Goal: Information Seeking & Learning: Learn about a topic

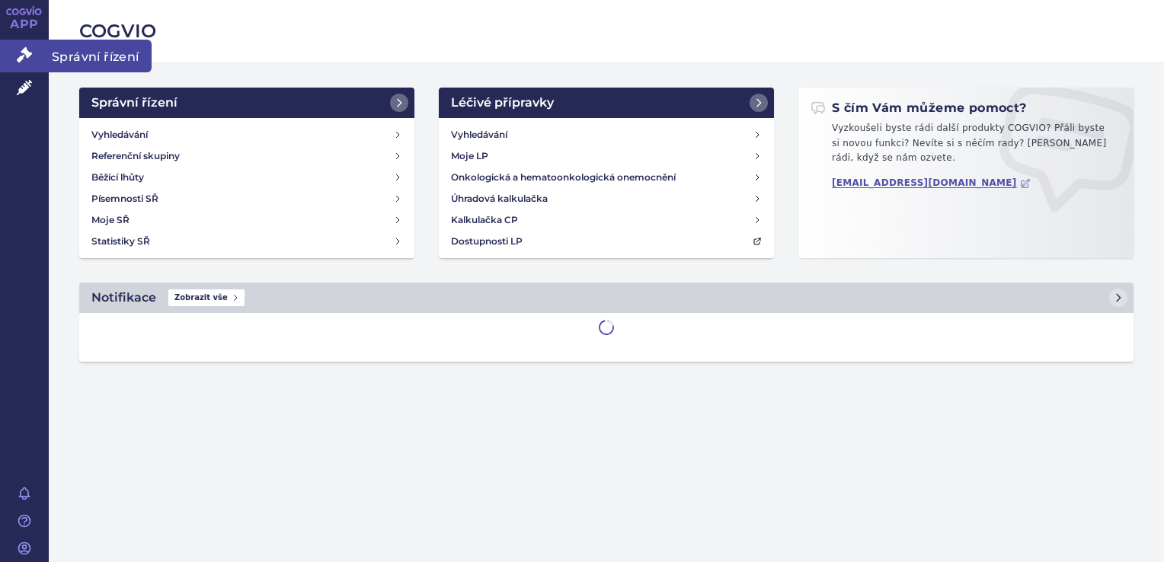
drag, startPoint x: 0, startPoint y: 0, endPoint x: 27, endPoint y: 45, distance: 52.6
click at [27, 45] on link "Správní řízení" at bounding box center [24, 56] width 49 height 32
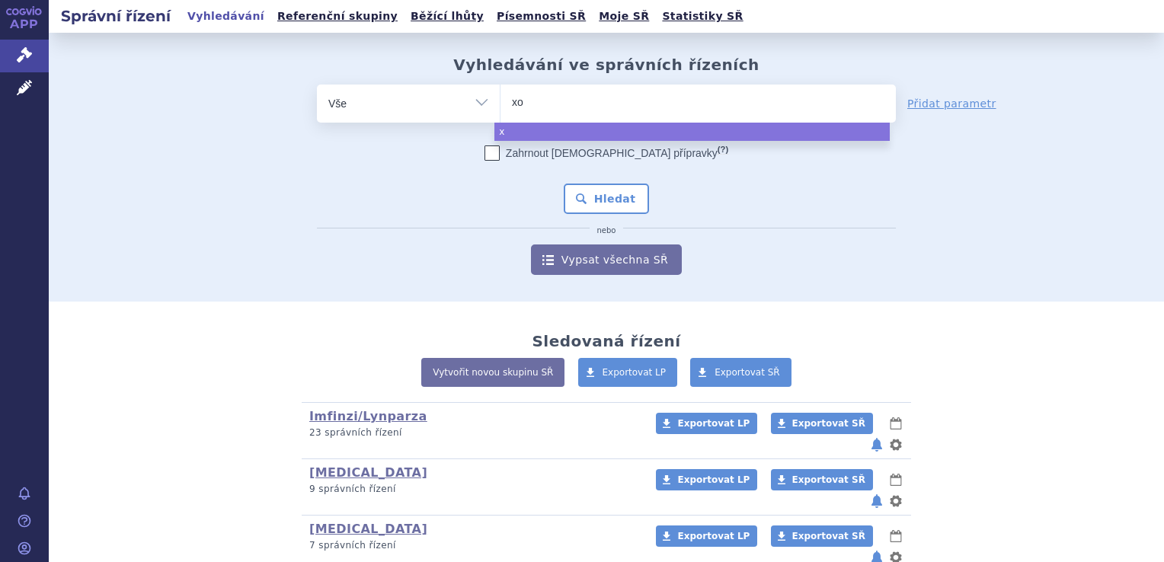
type input "xos"
type input "xospa"
type input "xospata"
select select "xospata"
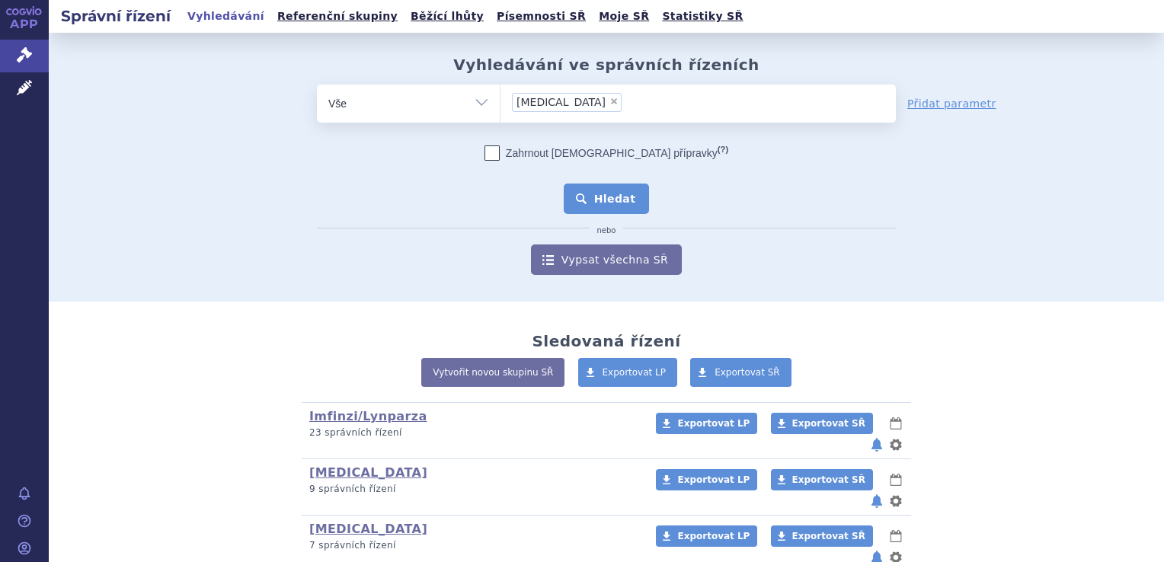
click at [606, 207] on button "Hledat" at bounding box center [607, 199] width 86 height 30
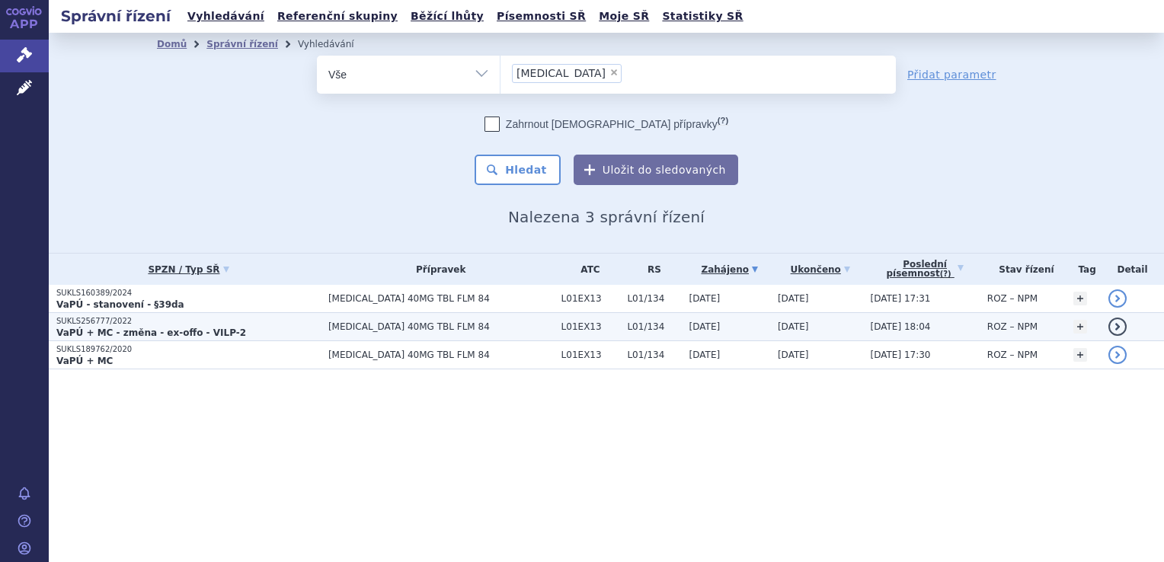
click at [512, 321] on span "XOSPATA 40MG TBL FLM 84" at bounding box center [440, 326] width 225 height 11
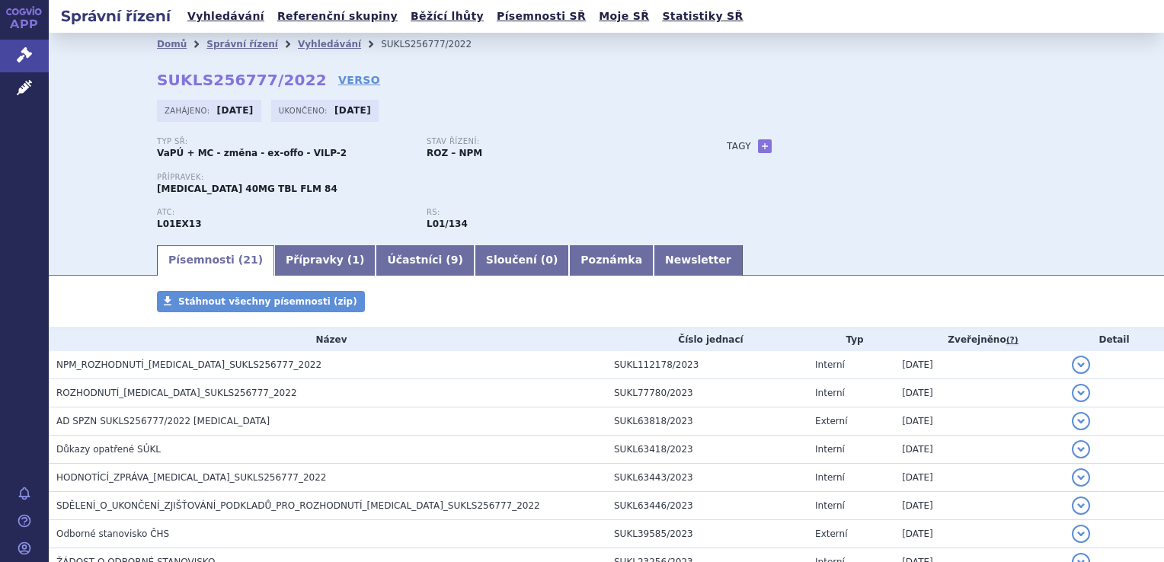
scroll to position [469, 0]
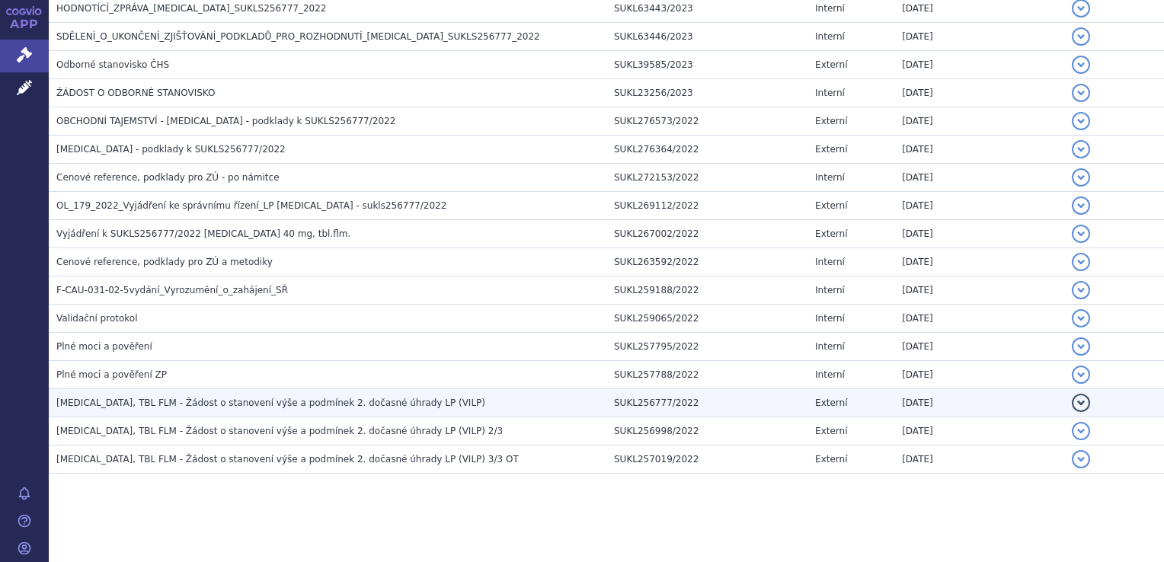
click at [343, 407] on h3 "XOSPATA, TBL FLM - Žádost o stanovení výše a podmínek 2. dočasné úhrady LP (VIL…" at bounding box center [331, 402] width 550 height 15
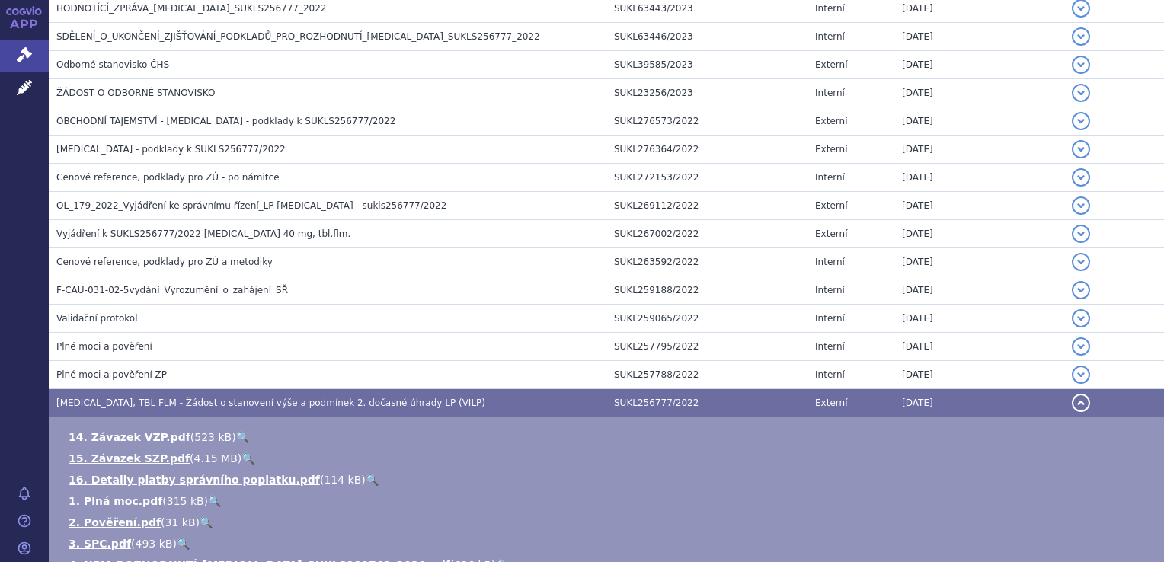
scroll to position [798, 0]
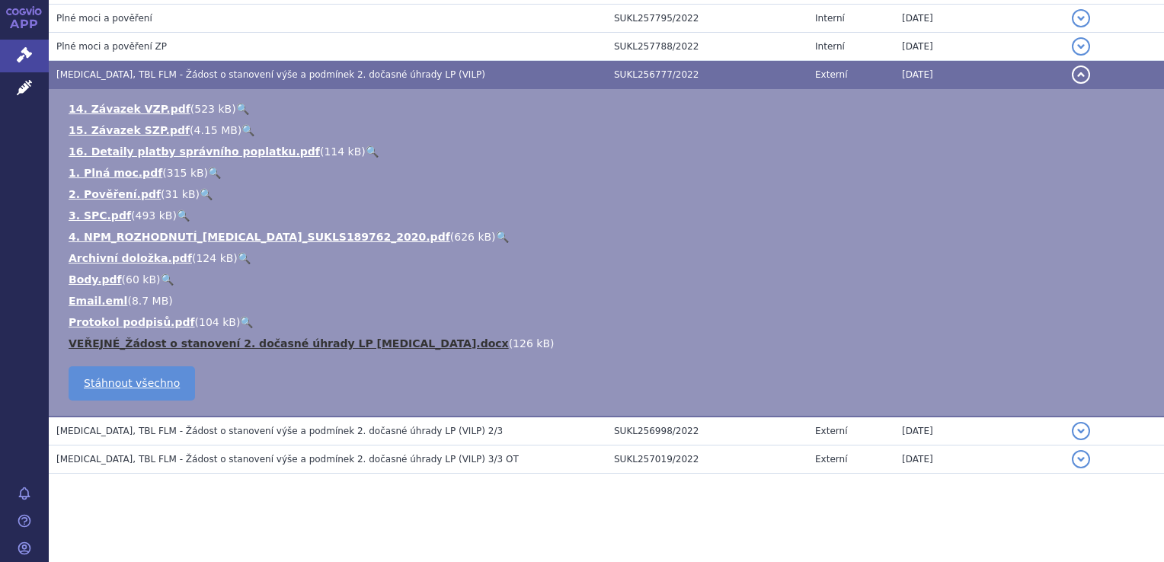
click at [388, 344] on link "VEŘEJNÉ_Žádost o stanovení 2. dočasné úhrady LP XOSPATA.docx" at bounding box center [289, 343] width 440 height 12
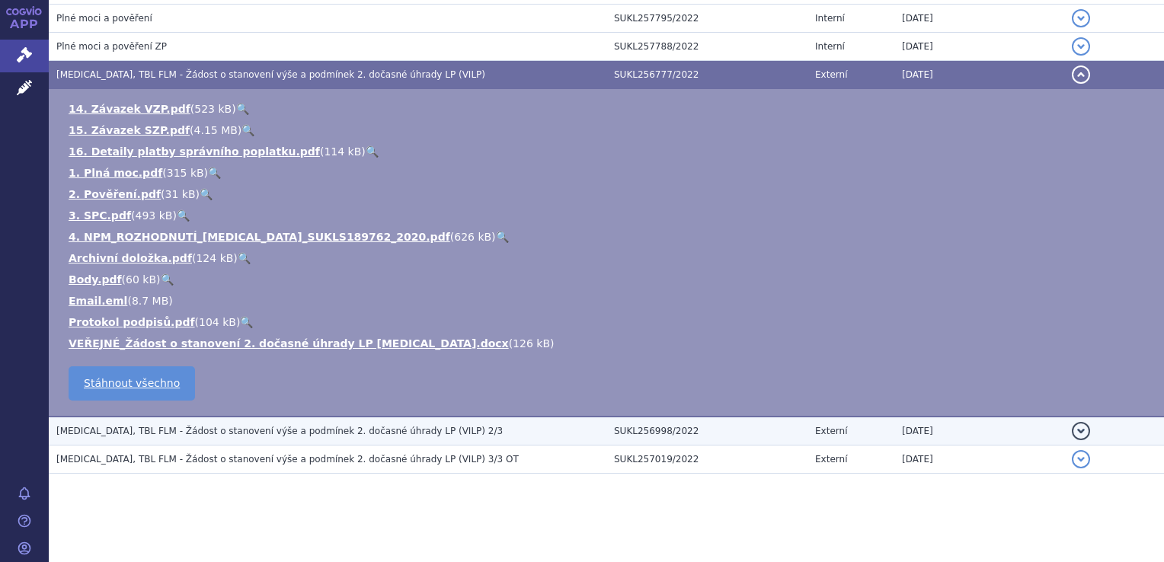
click at [400, 438] on td "XOSPATA, TBL FLM - Žádost o stanovení výše a podmínek 2. dočasné úhrady LP (VIL…" at bounding box center [328, 431] width 558 height 29
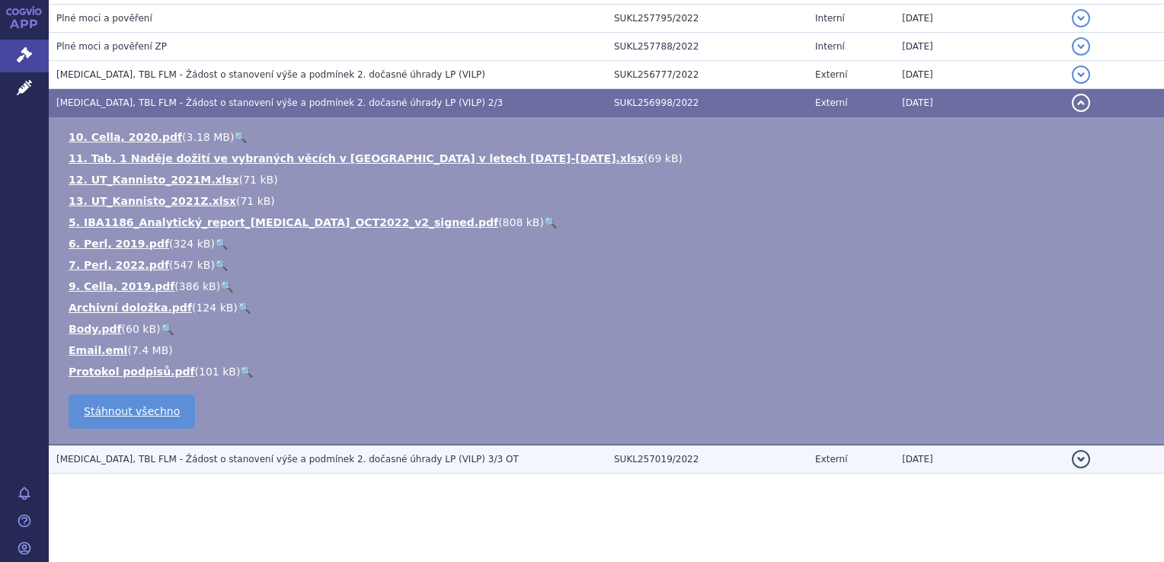
click at [434, 445] on td "XOSPATA, TBL FLM - Žádost o stanovení výše a podmínek 2. dočasné úhrady LP (VIL…" at bounding box center [328, 459] width 558 height 29
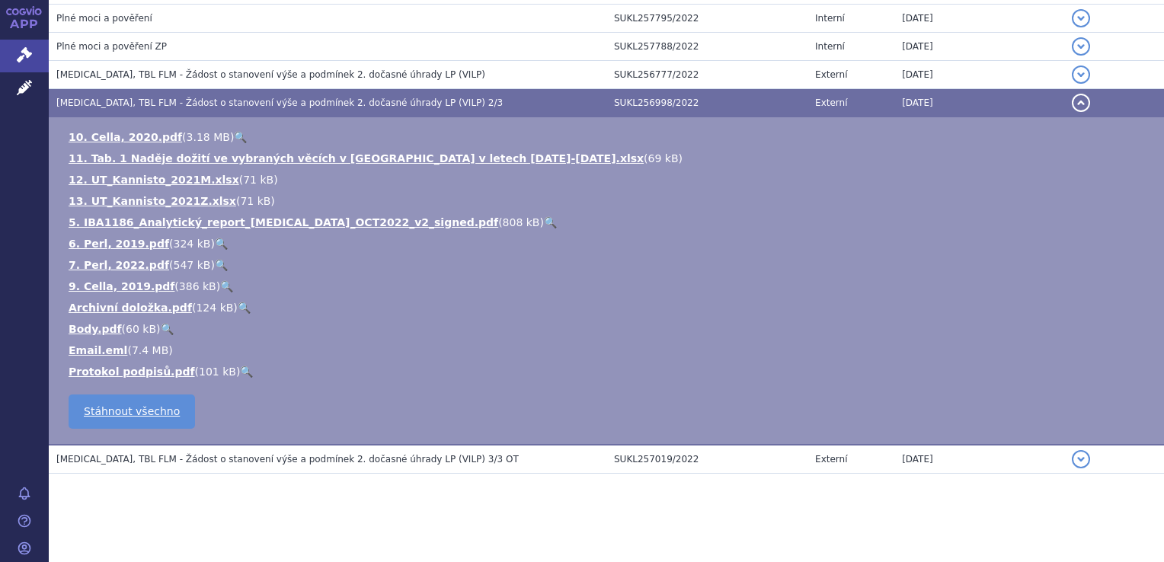
scroll to position [670, 0]
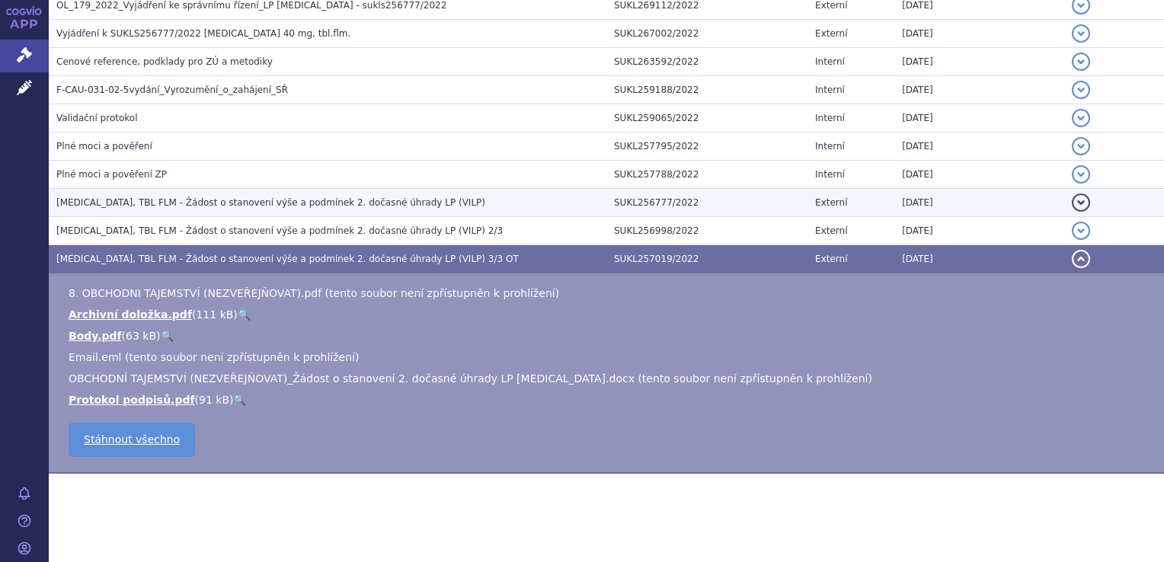
click at [262, 210] on td "XOSPATA, TBL FLM - Žádost o stanovení výše a podmínek 2. dočasné úhrady LP (VIL…" at bounding box center [328, 203] width 558 height 28
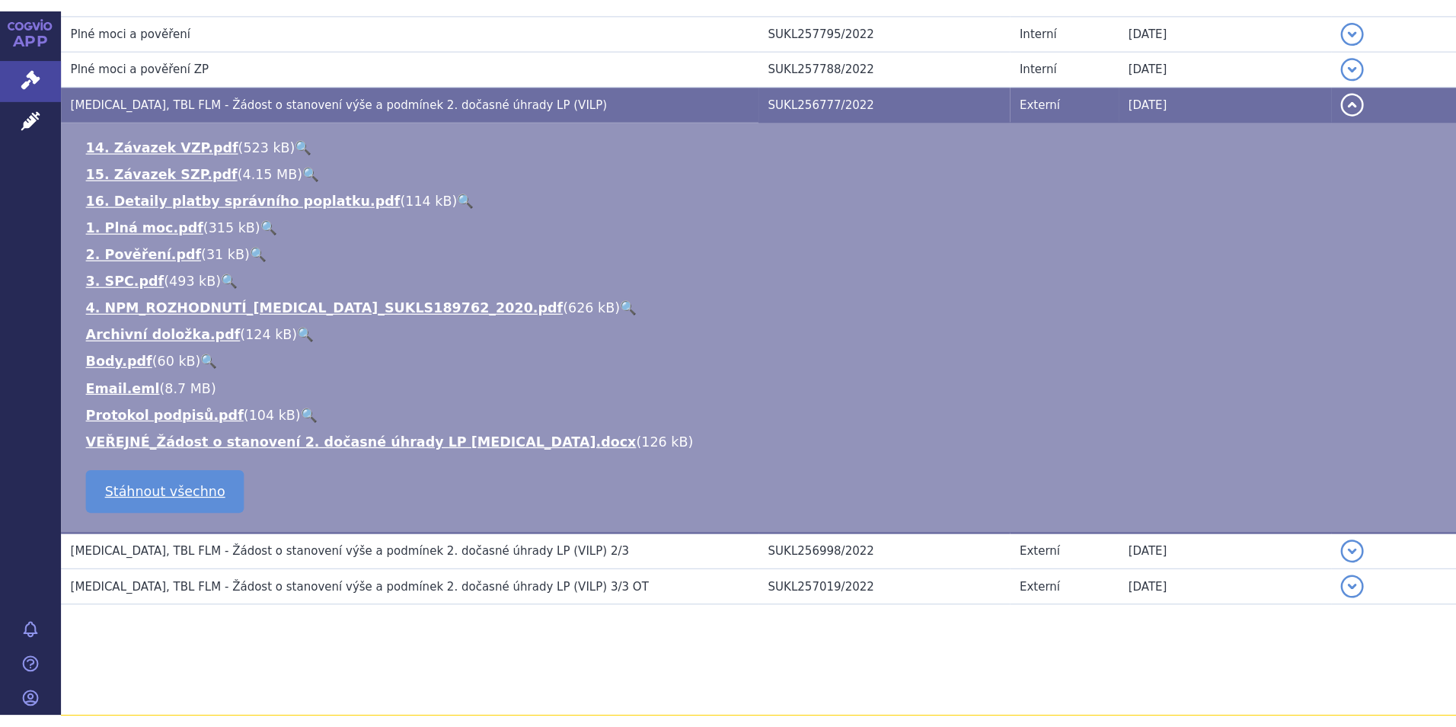
scroll to position [366, 0]
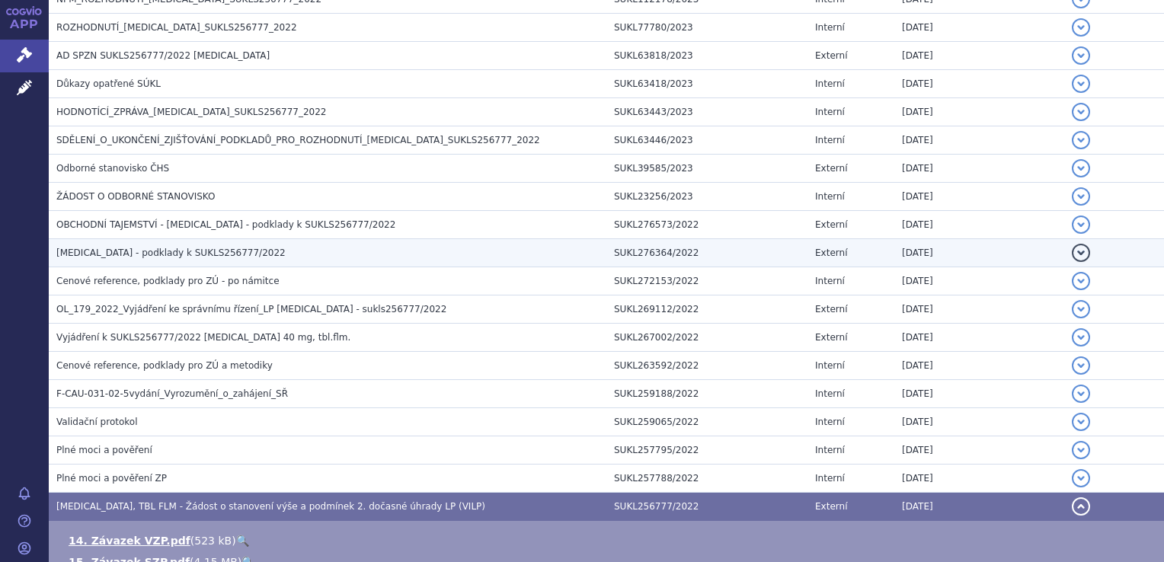
click at [321, 254] on h3 "Xospata - podklady k SUKLS256777/2022" at bounding box center [331, 252] width 550 height 15
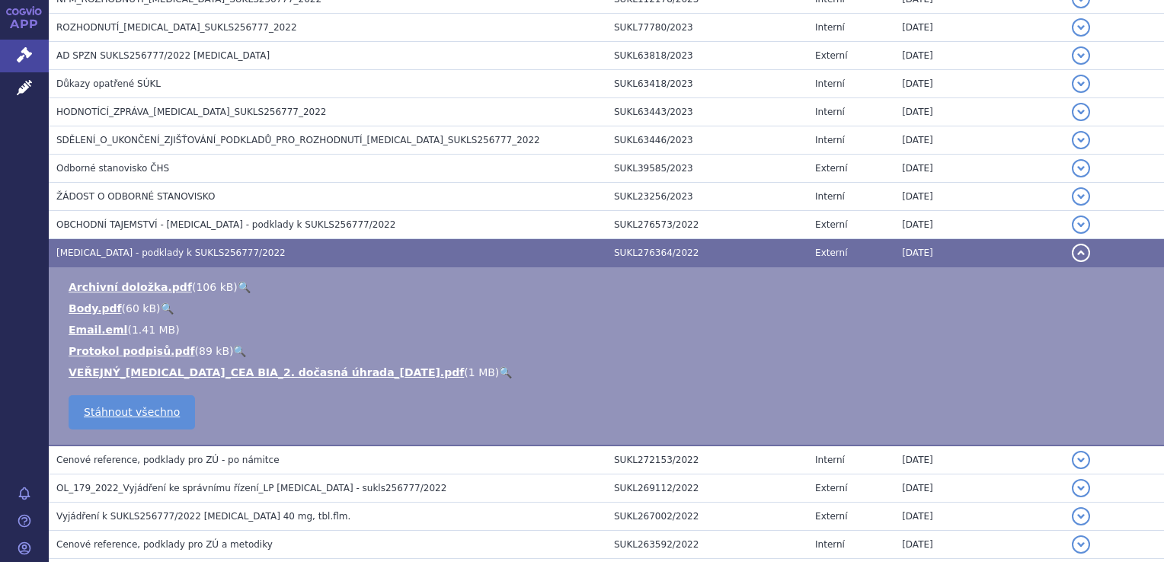
click at [499, 378] on link "🔍" at bounding box center [505, 372] width 13 height 12
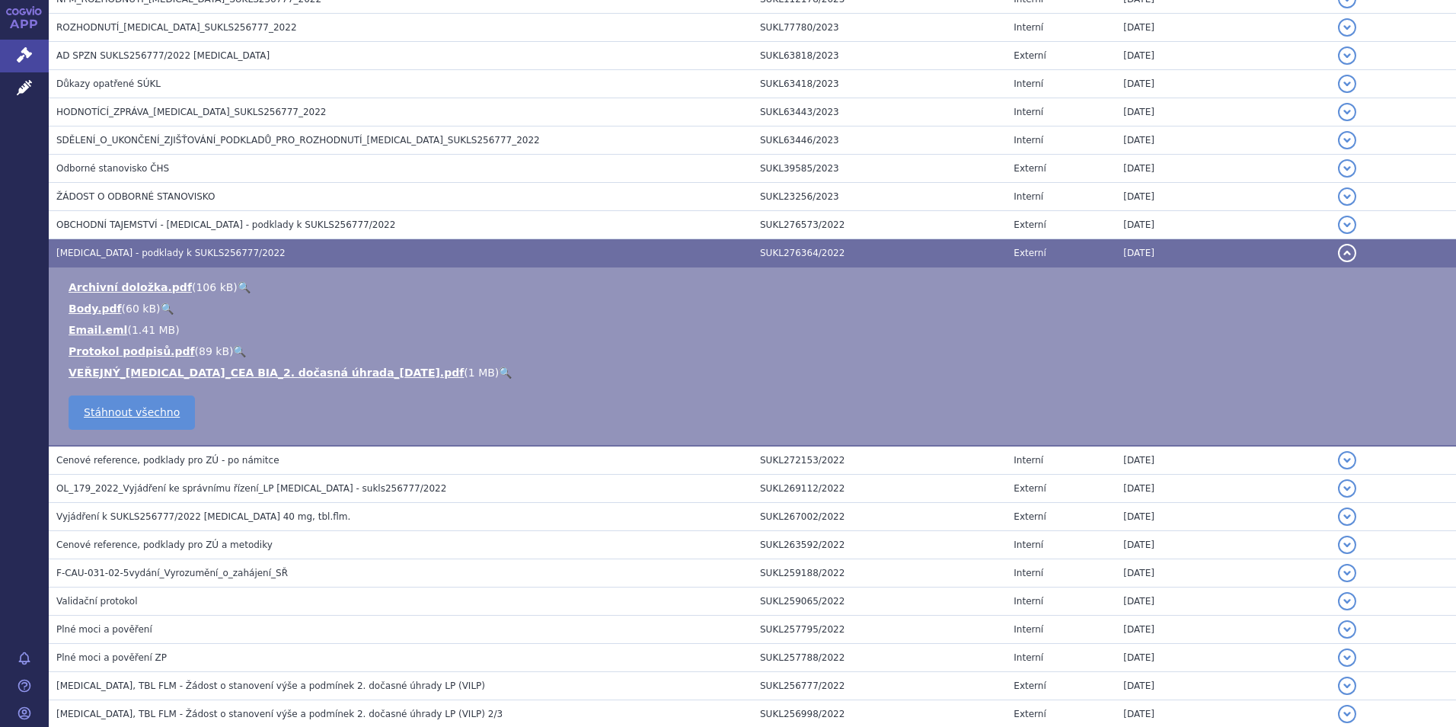
scroll to position [366, 0]
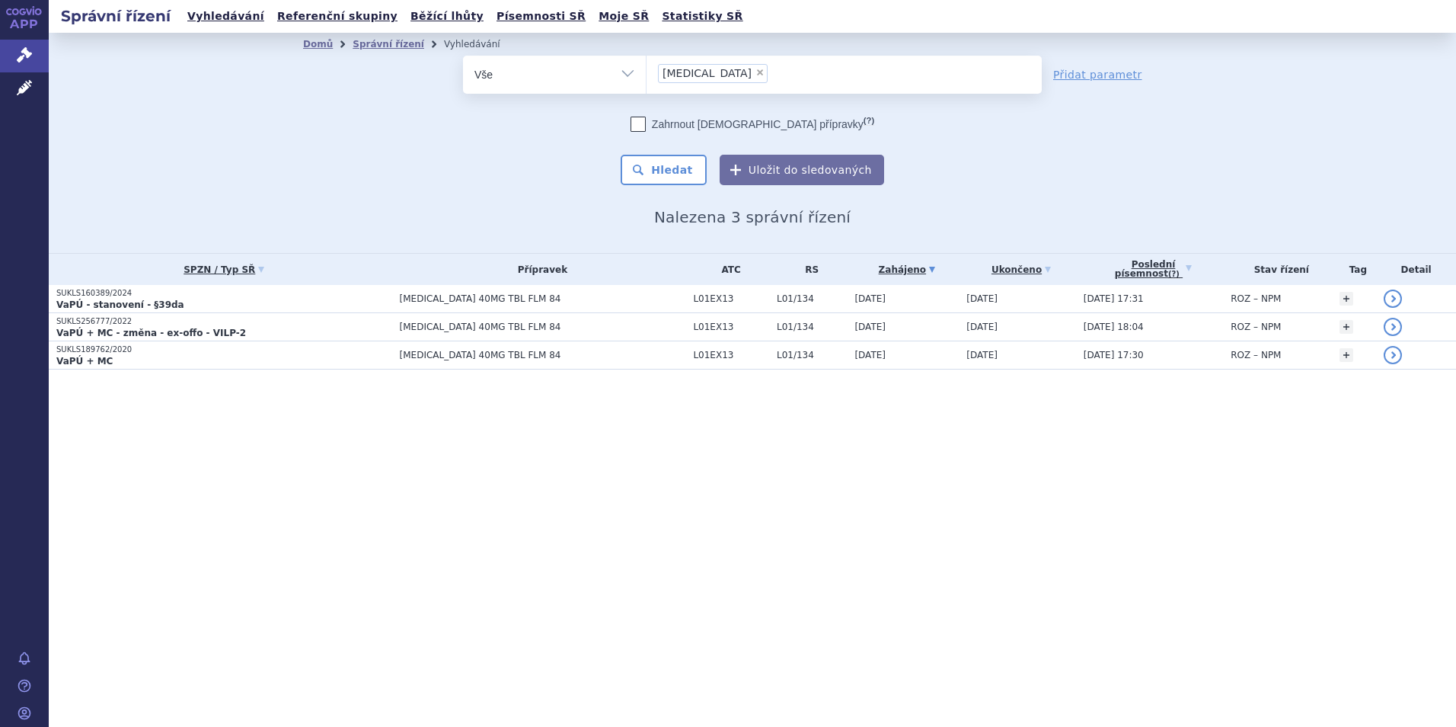
click at [344, 361] on p "VaPÚ + MC" at bounding box center [224, 361] width 336 height 12
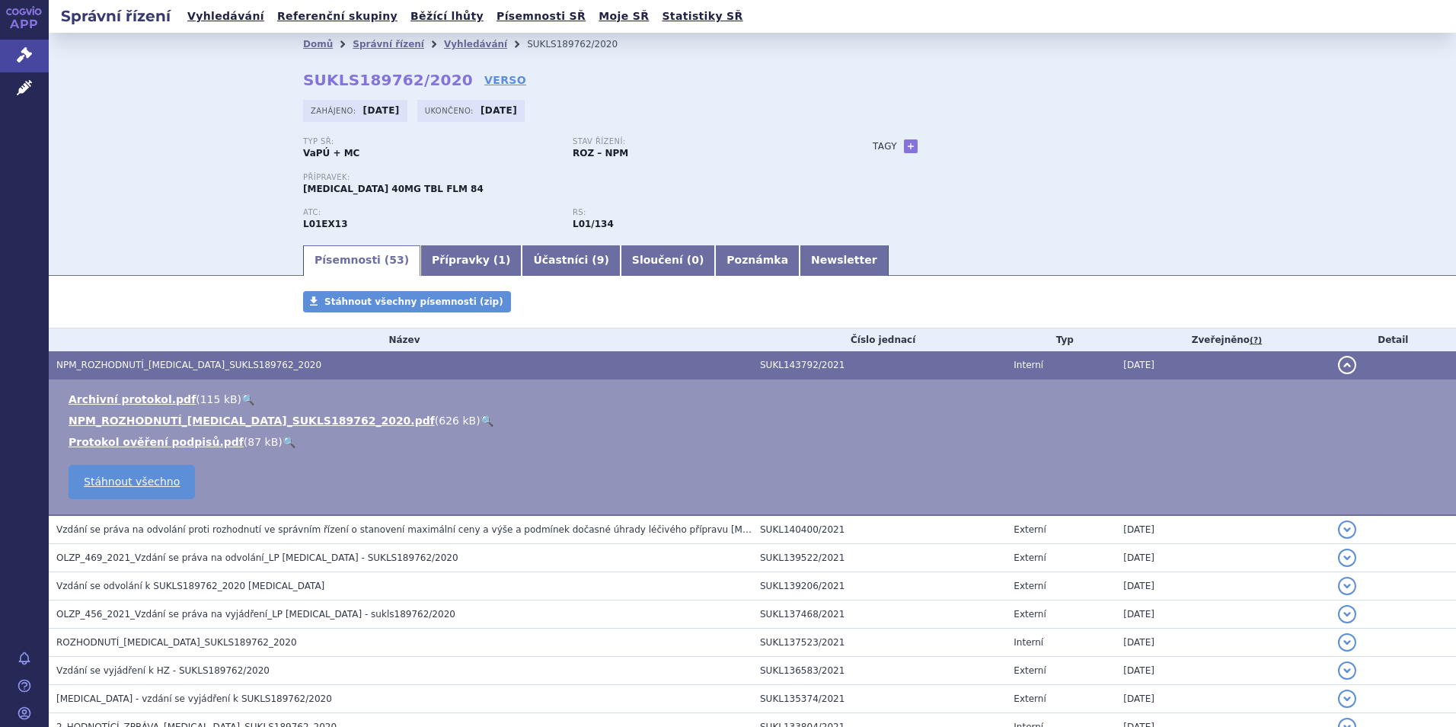
click at [481, 416] on link "🔍" at bounding box center [487, 420] width 13 height 12
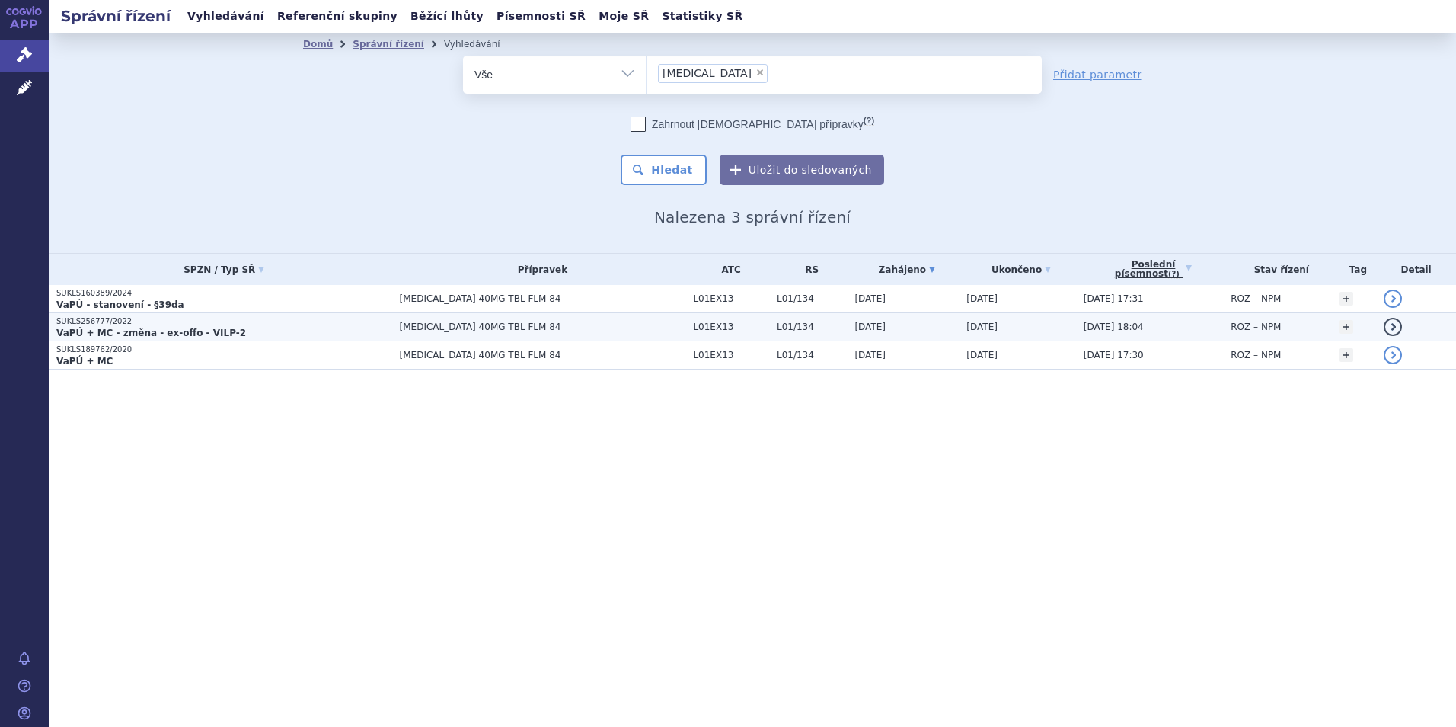
click at [449, 322] on span "[MEDICAL_DATA] 40MG TBL FLM 84" at bounding box center [543, 326] width 286 height 11
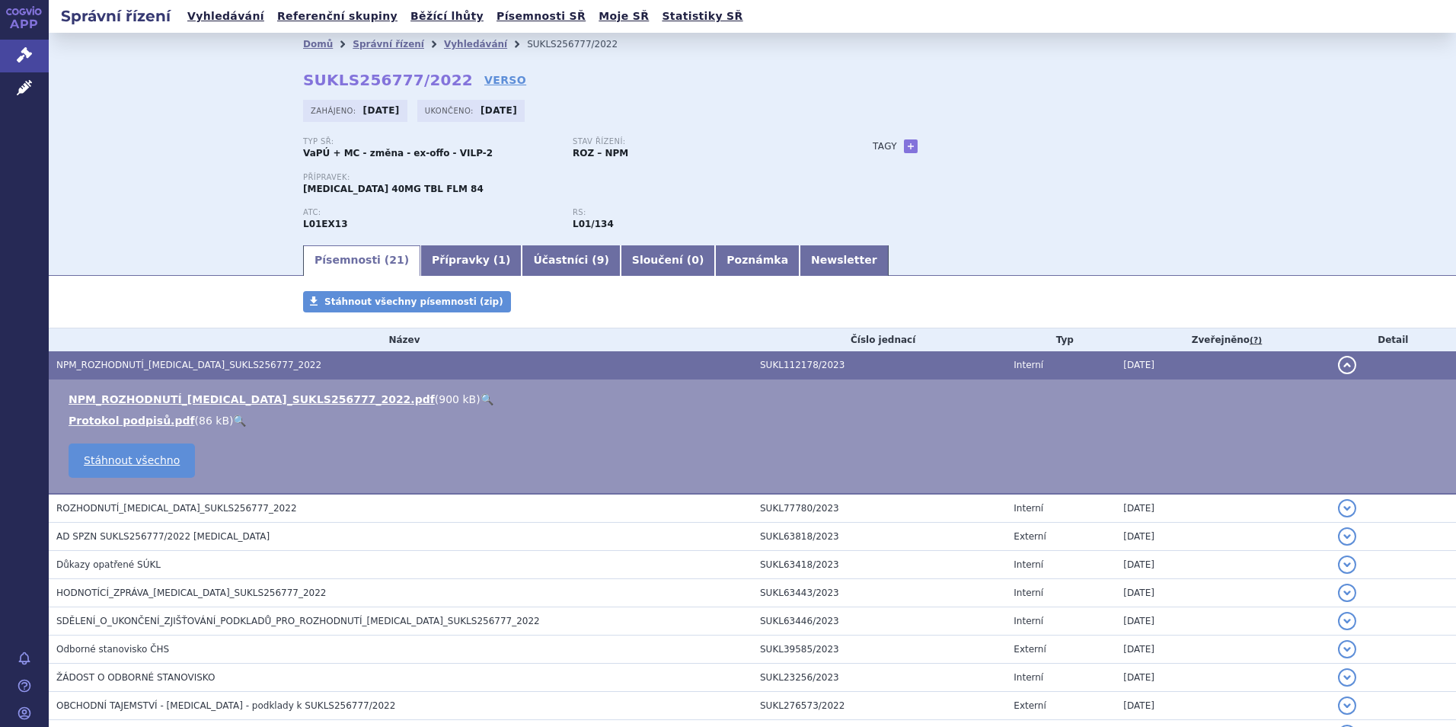
click at [481, 398] on link "🔍" at bounding box center [487, 399] width 13 height 12
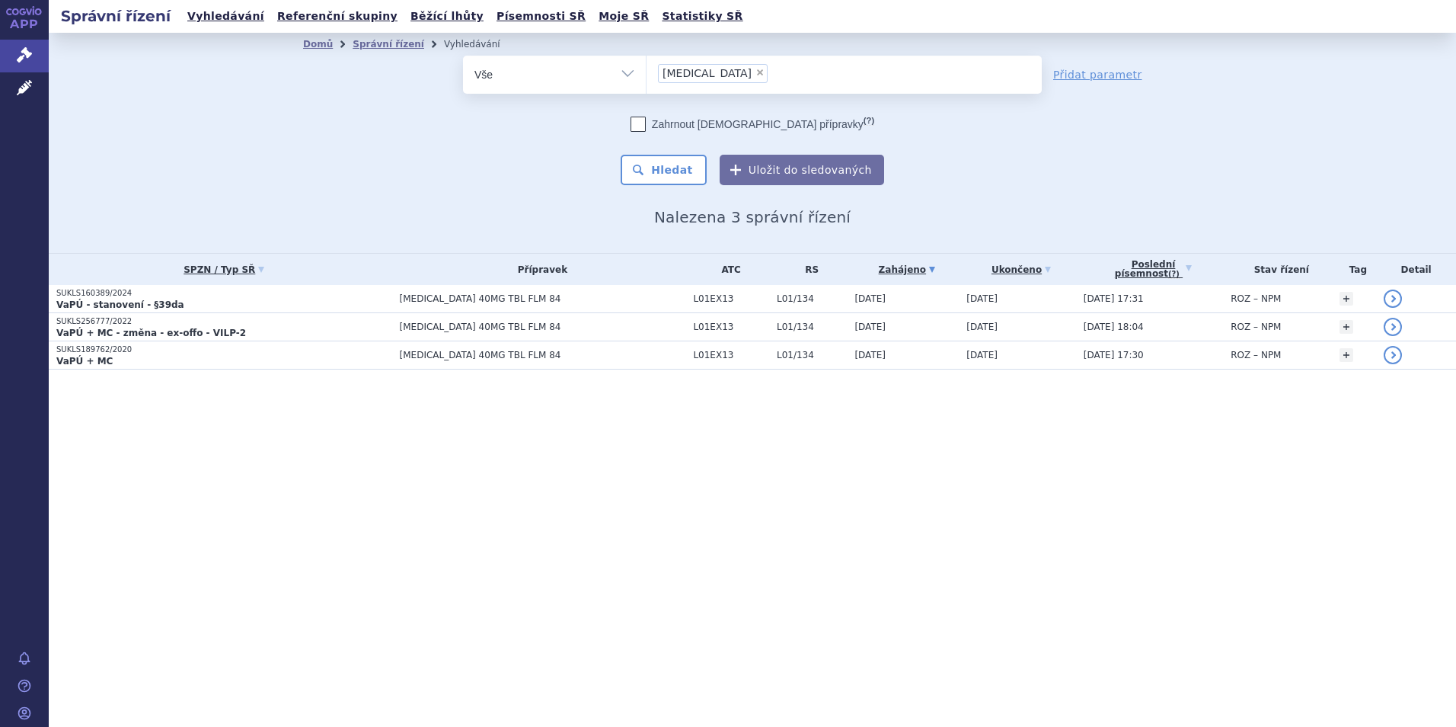
click at [756, 76] on span "×" at bounding box center [760, 72] width 9 height 9
click at [647, 76] on select "xospata" at bounding box center [646, 74] width 1 height 38
select select
click at [33, 55] on link "Správní řízení" at bounding box center [24, 56] width 49 height 32
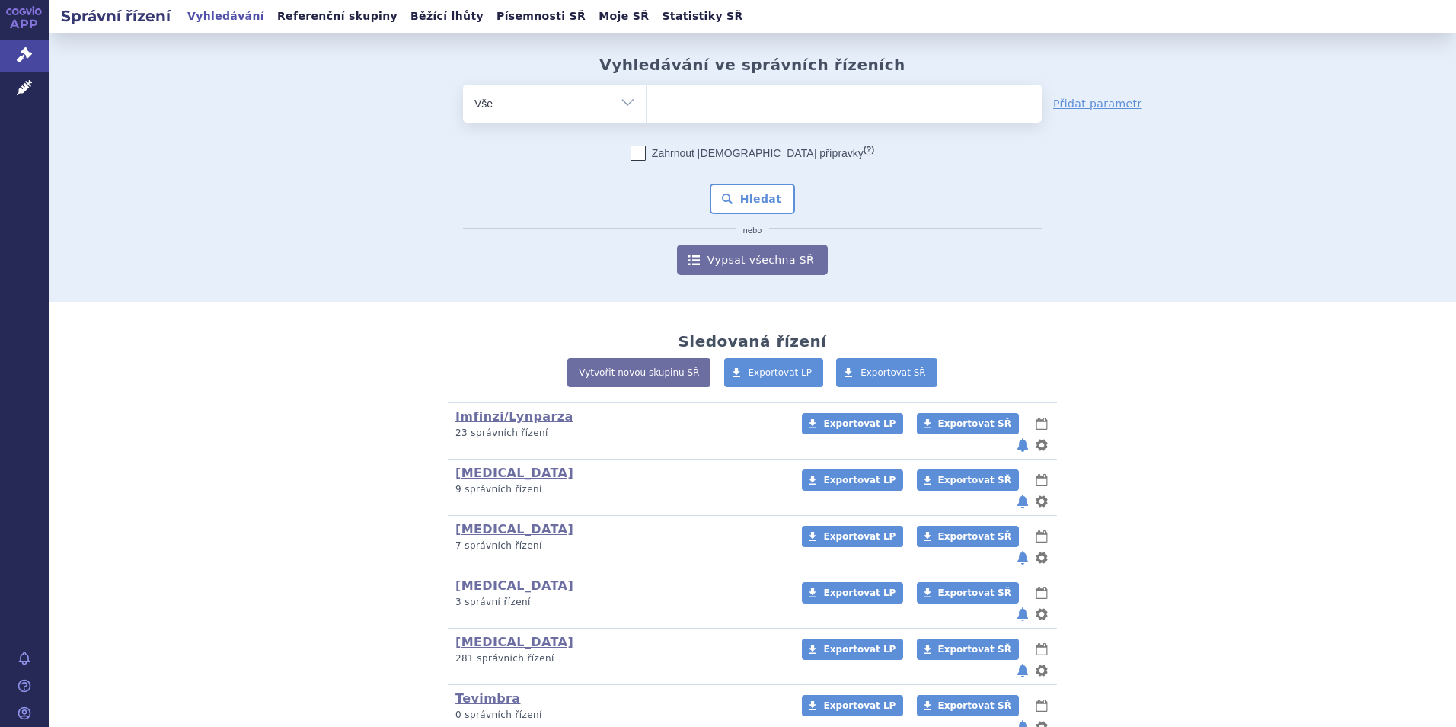
click at [623, 97] on select "Vše Spisová značka Typ SŘ Přípravek/SUKL kód Účastník/Držitel" at bounding box center [554, 102] width 183 height 34
drag, startPoint x: 623, startPoint y: 97, endPoint x: 631, endPoint y: 112, distance: 17.4
click at [623, 102] on select "Vše Spisová značka Typ SŘ Přípravek/SUKL kód Účastník/Držitel" at bounding box center [554, 102] width 183 height 34
click at [620, 104] on select "Vše Spisová značka Typ SŘ Přípravek/SUKL kód Účastník/Držitel" at bounding box center [554, 102] width 183 height 34
select select "filter-procedure-type"
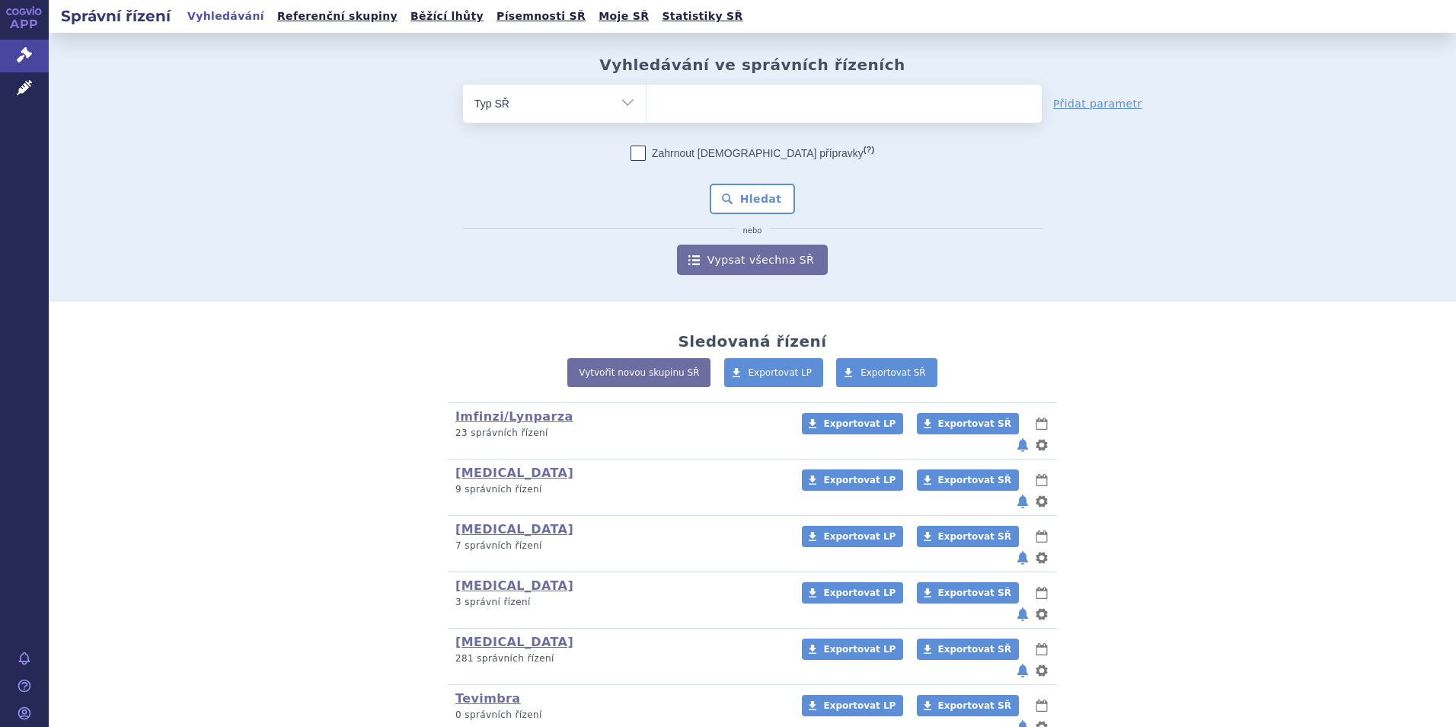
click at [463, 85] on select "Vše Spisová značka Typ SŘ Přípravek/SUKL kód Účastník/Držitel" at bounding box center [554, 102] width 183 height 34
click at [736, 117] on ul at bounding box center [844, 101] width 395 height 32
click at [647, 117] on select at bounding box center [646, 103] width 1 height 38
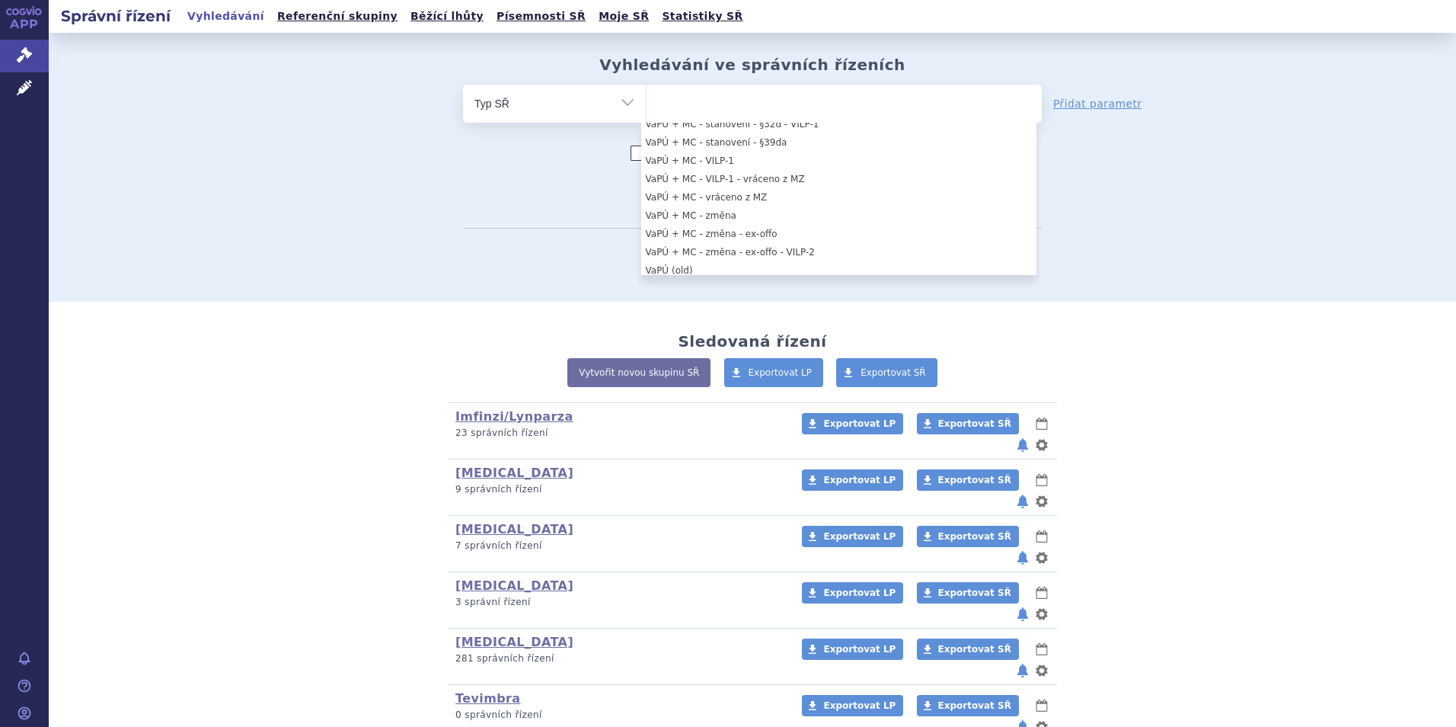
scroll to position [1315, 0]
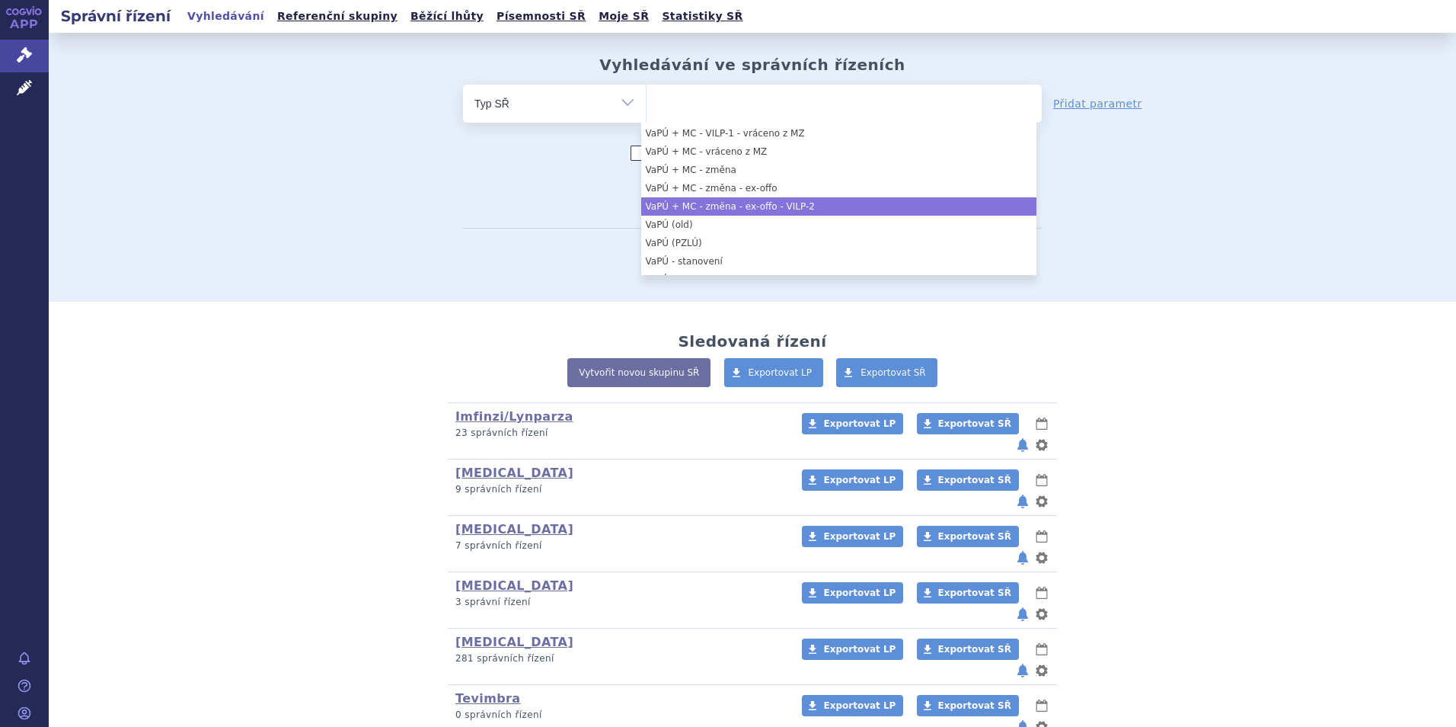
select select "b86e6022-0215-4e43-9cf4-f871c039feb7"
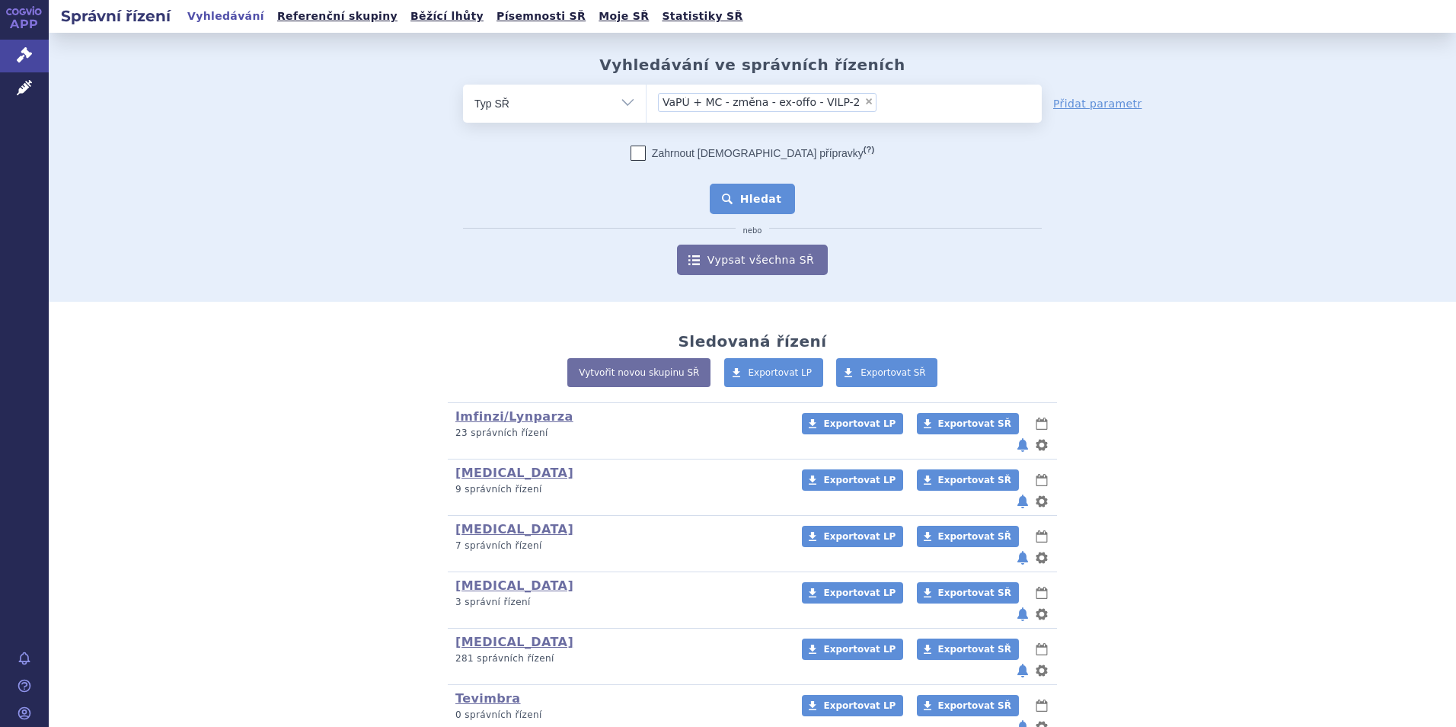
click at [764, 189] on button "Hledat" at bounding box center [753, 199] width 86 height 30
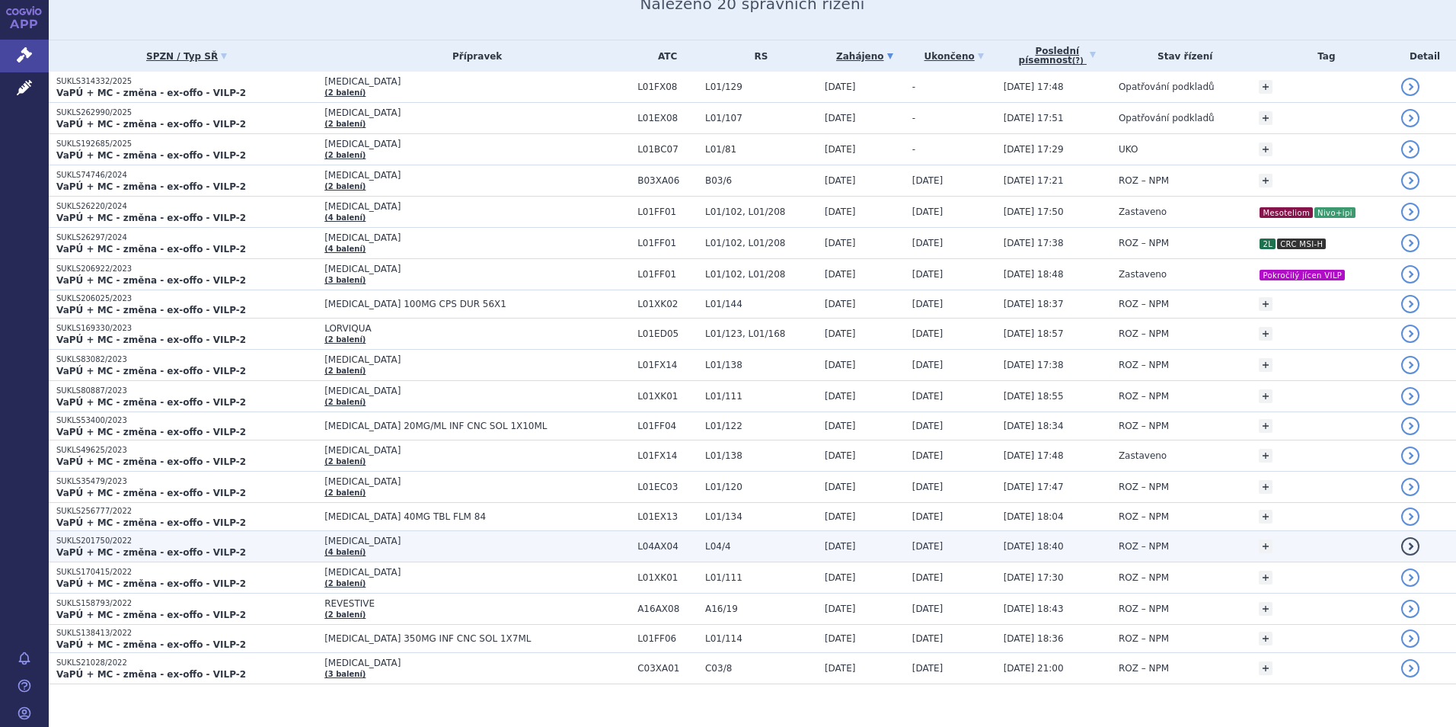
scroll to position [232, 0]
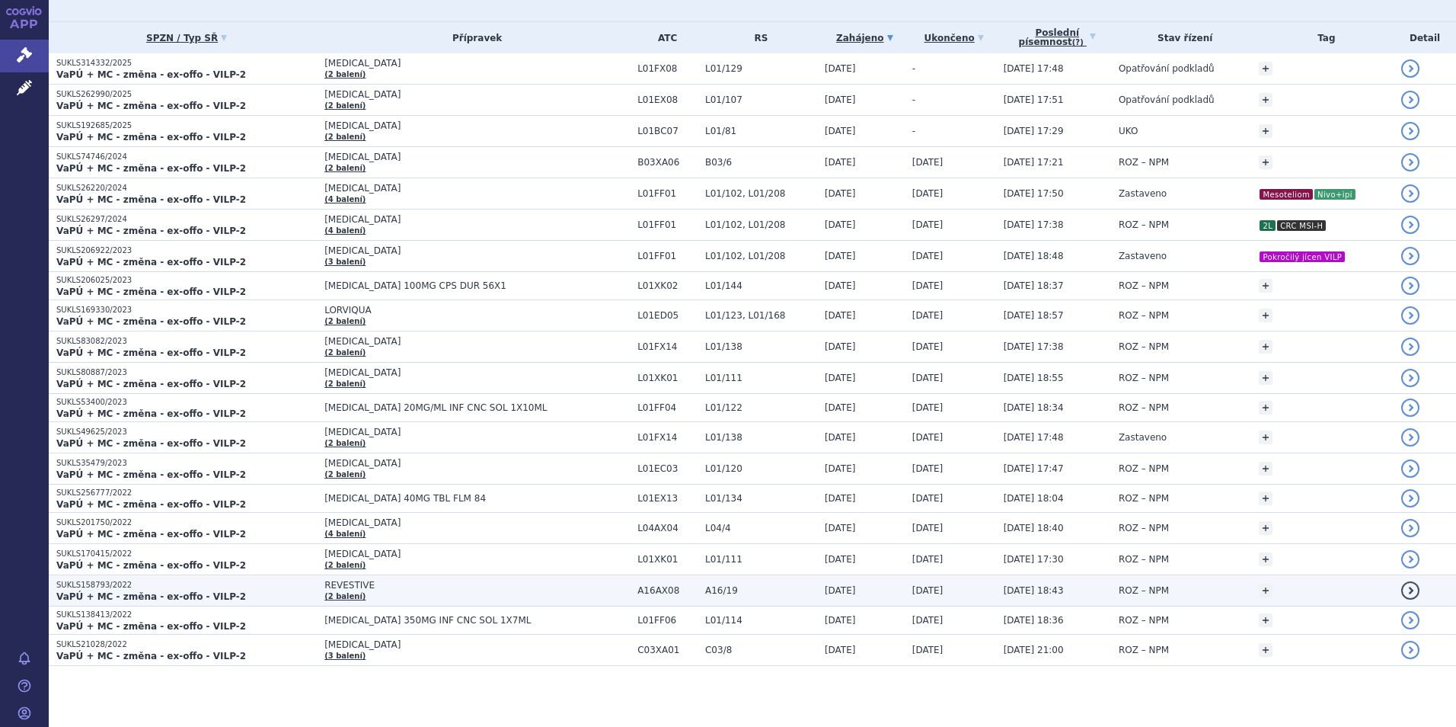
click at [524, 590] on span "REVESTIVE" at bounding box center [476, 585] width 305 height 11
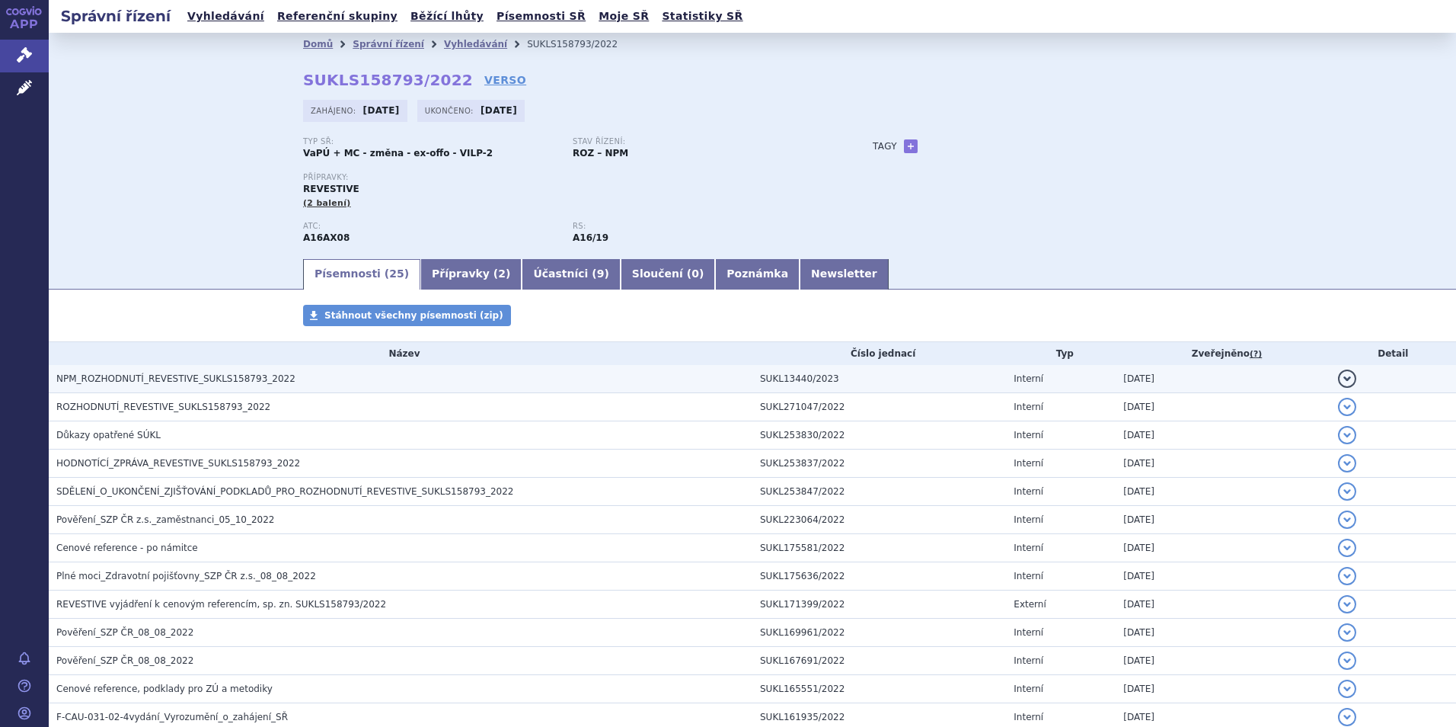
drag, startPoint x: 363, startPoint y: 370, endPoint x: 370, endPoint y: 374, distance: 7.8
click at [369, 373] on td "NPM_ROZHODNUTÍ_REVESTIVE_SUKLS158793_2022" at bounding box center [401, 379] width 704 height 28
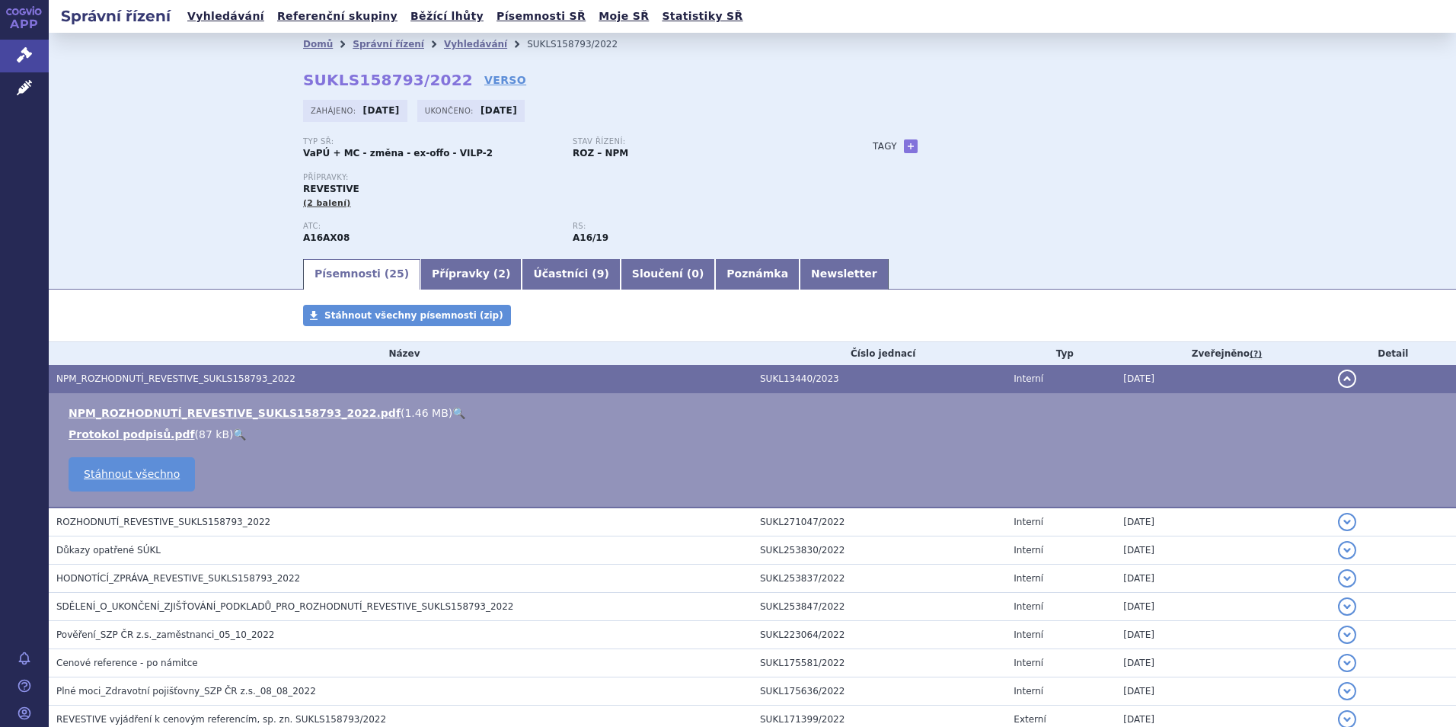
click at [452, 412] on link "🔍" at bounding box center [458, 413] width 13 height 12
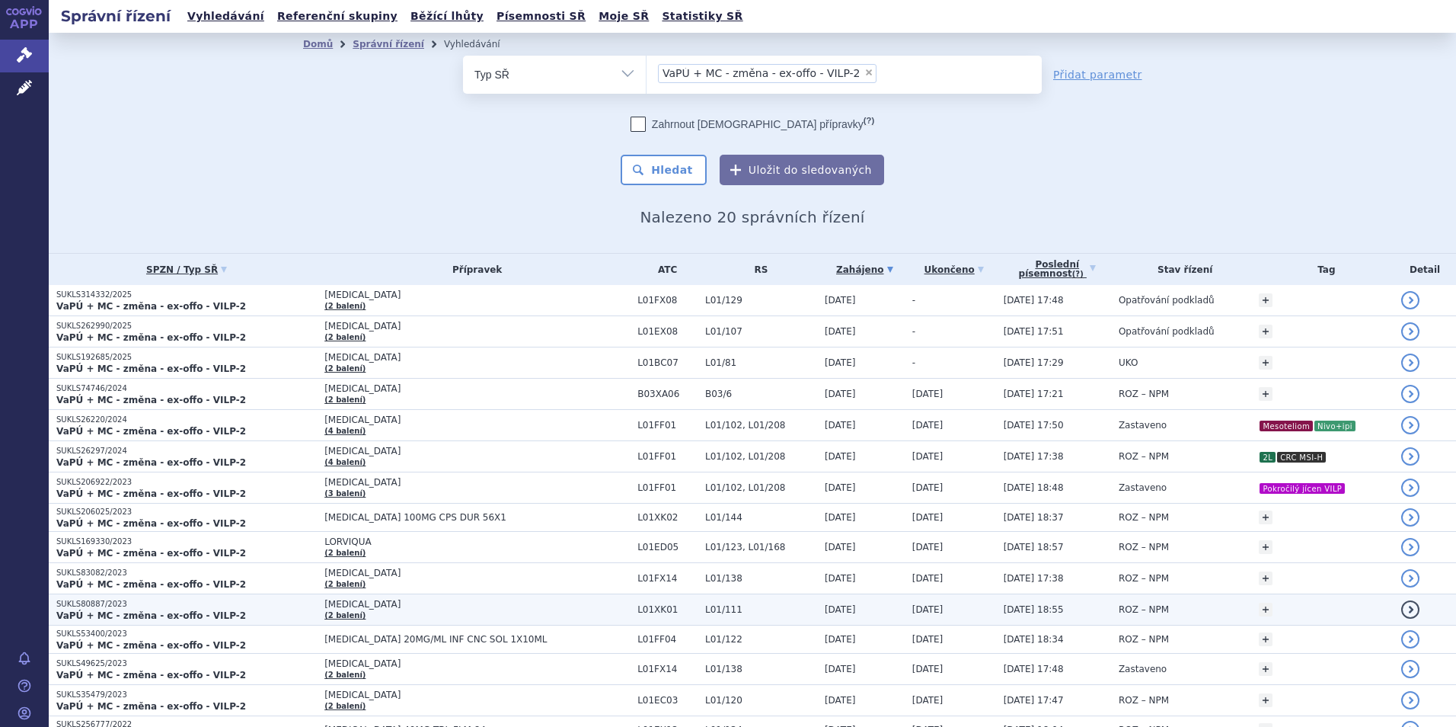
scroll to position [232, 0]
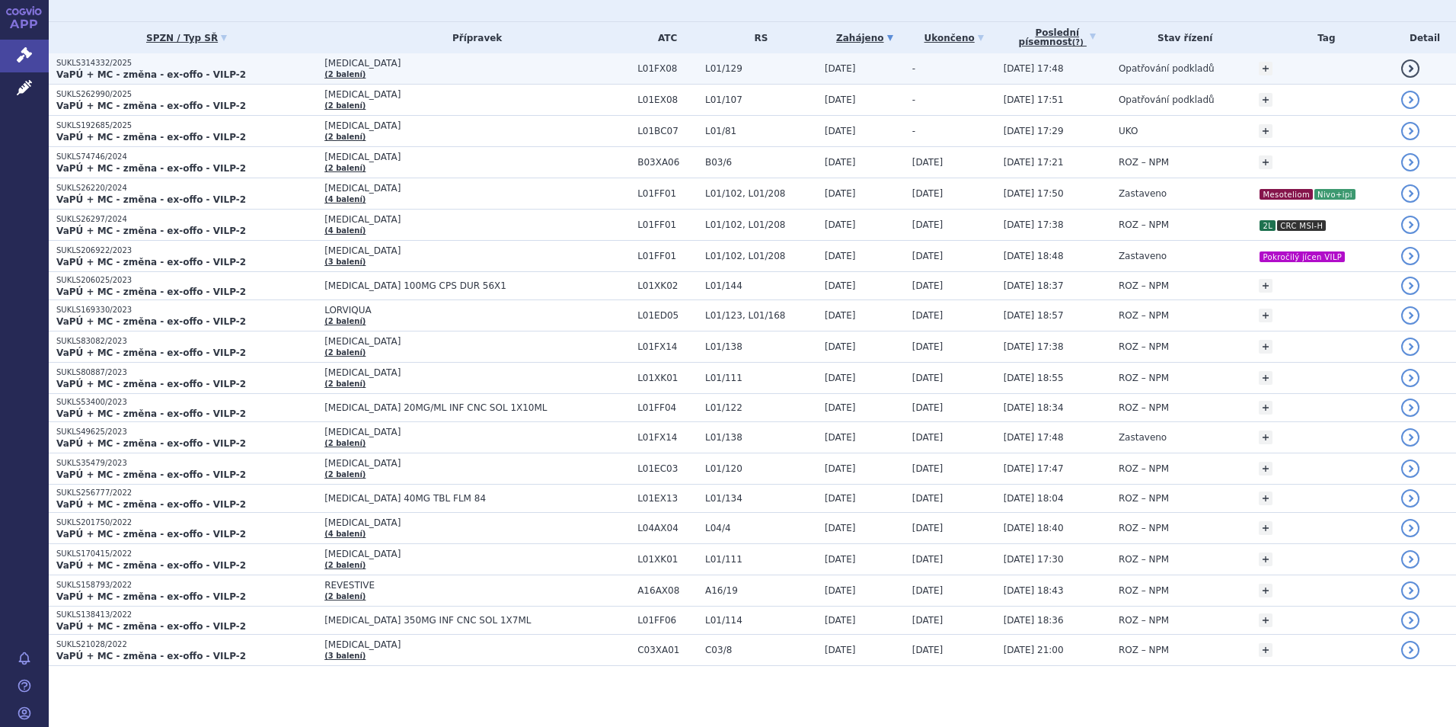
click at [395, 72] on td "EMPLICITI (2 balení)" at bounding box center [473, 68] width 313 height 31
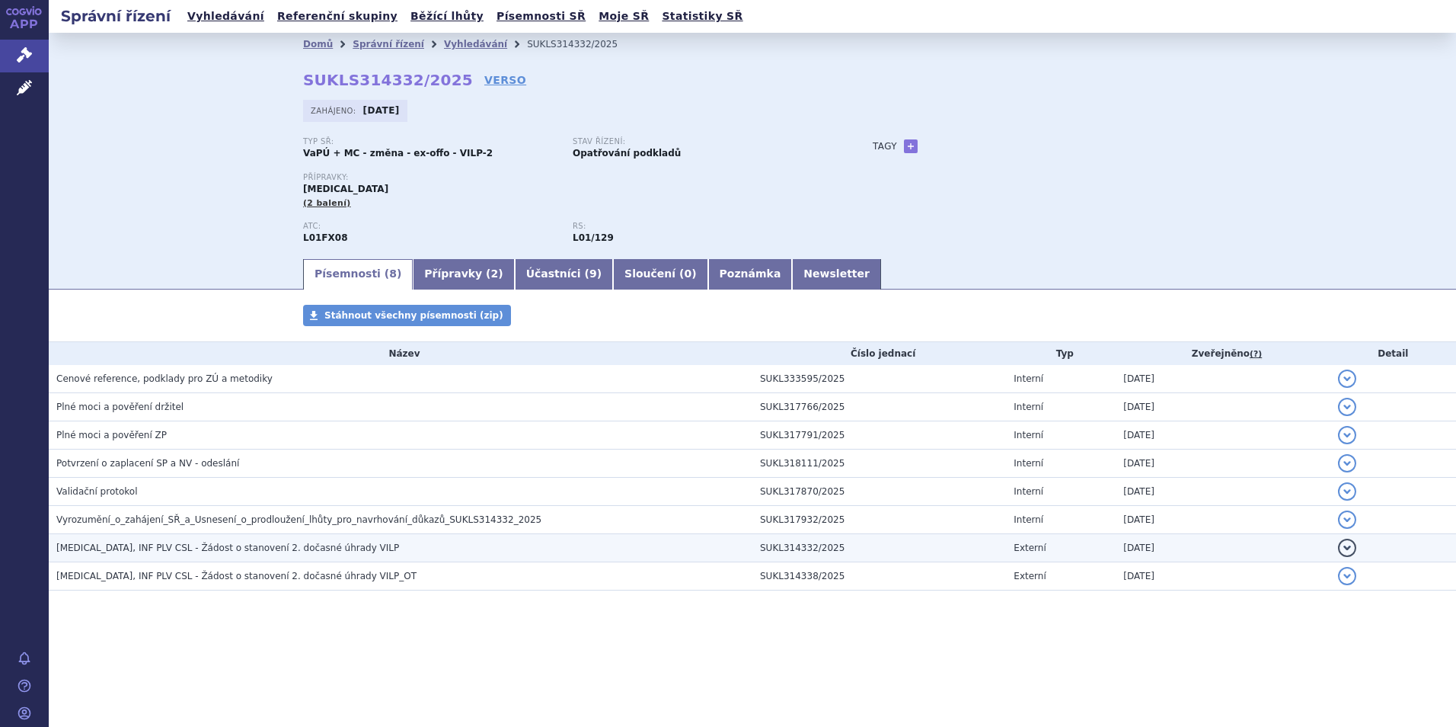
click at [413, 536] on td "EMPLICITI, INF PLV CSL - Žádost o stanovení 2. dočasné úhrady VILP" at bounding box center [401, 548] width 704 height 28
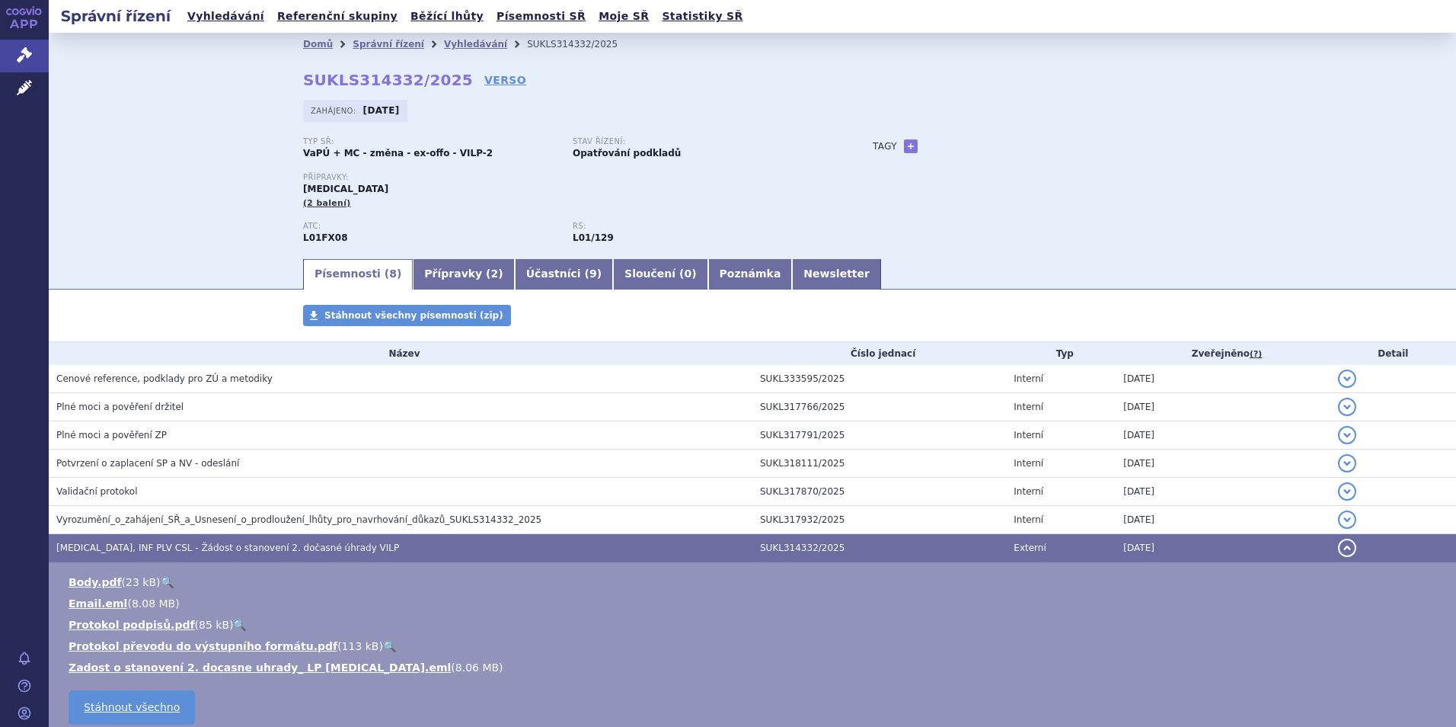
scroll to position [134, 0]
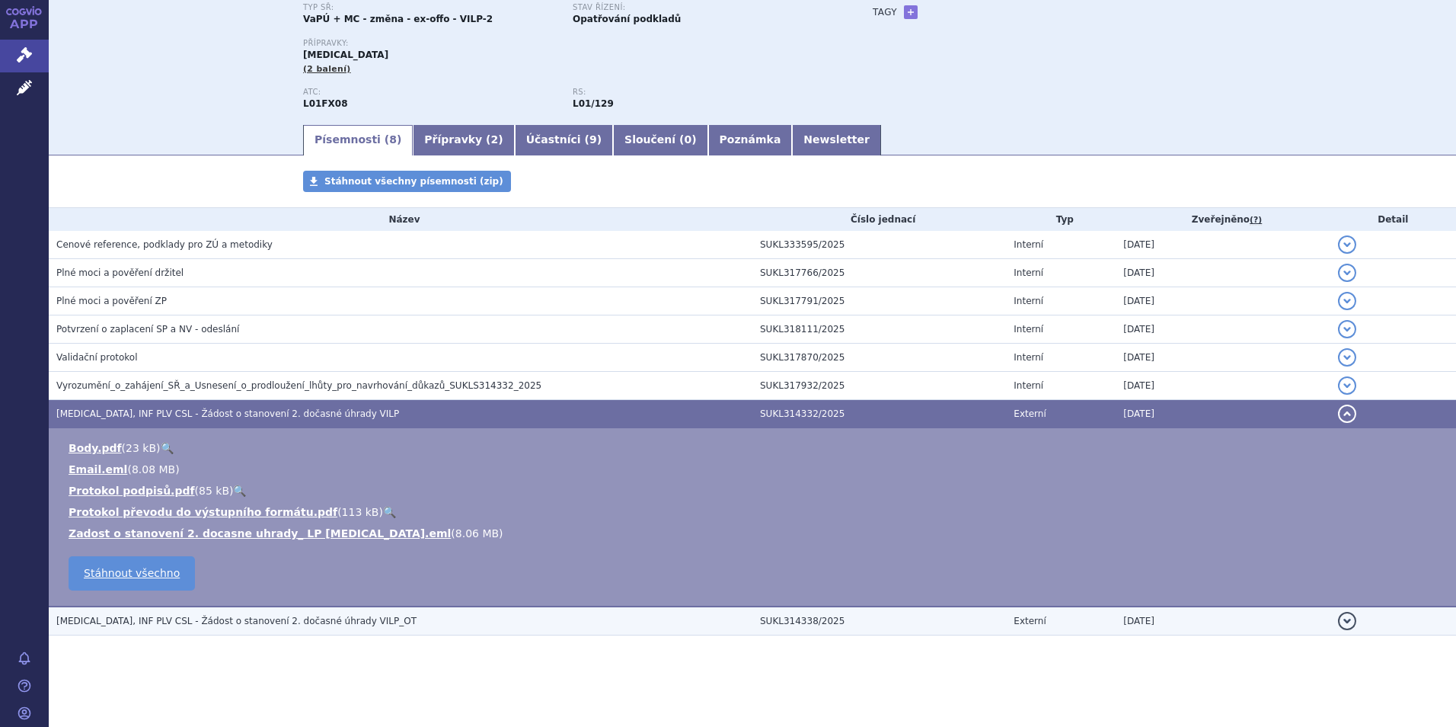
click at [419, 629] on td "EMPLICITI, INF PLV CSL - Žádost o stanovení 2. dočasné úhrady VILP_OT" at bounding box center [401, 620] width 704 height 29
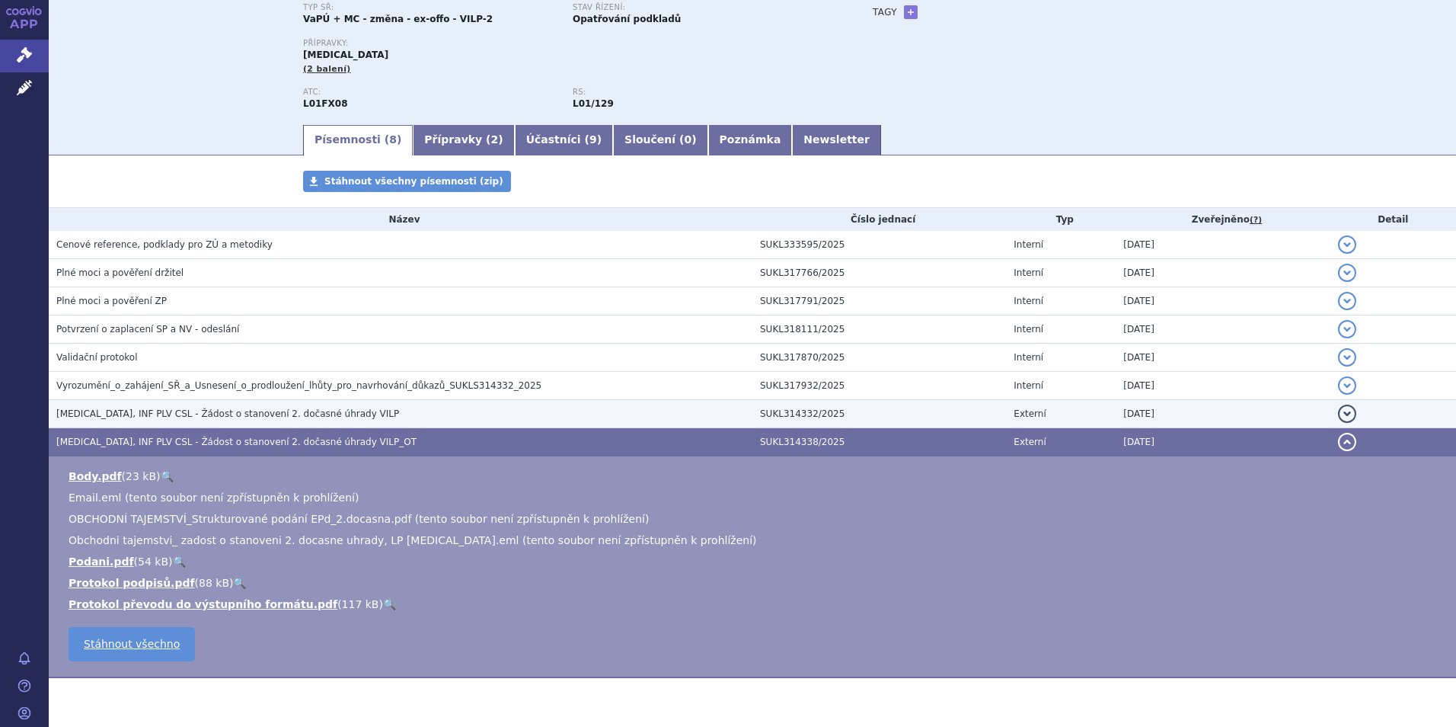
click at [361, 423] on td "EMPLICITI, INF PLV CSL - Žádost o stanovení 2. dočasné úhrady VILP" at bounding box center [401, 414] width 704 height 28
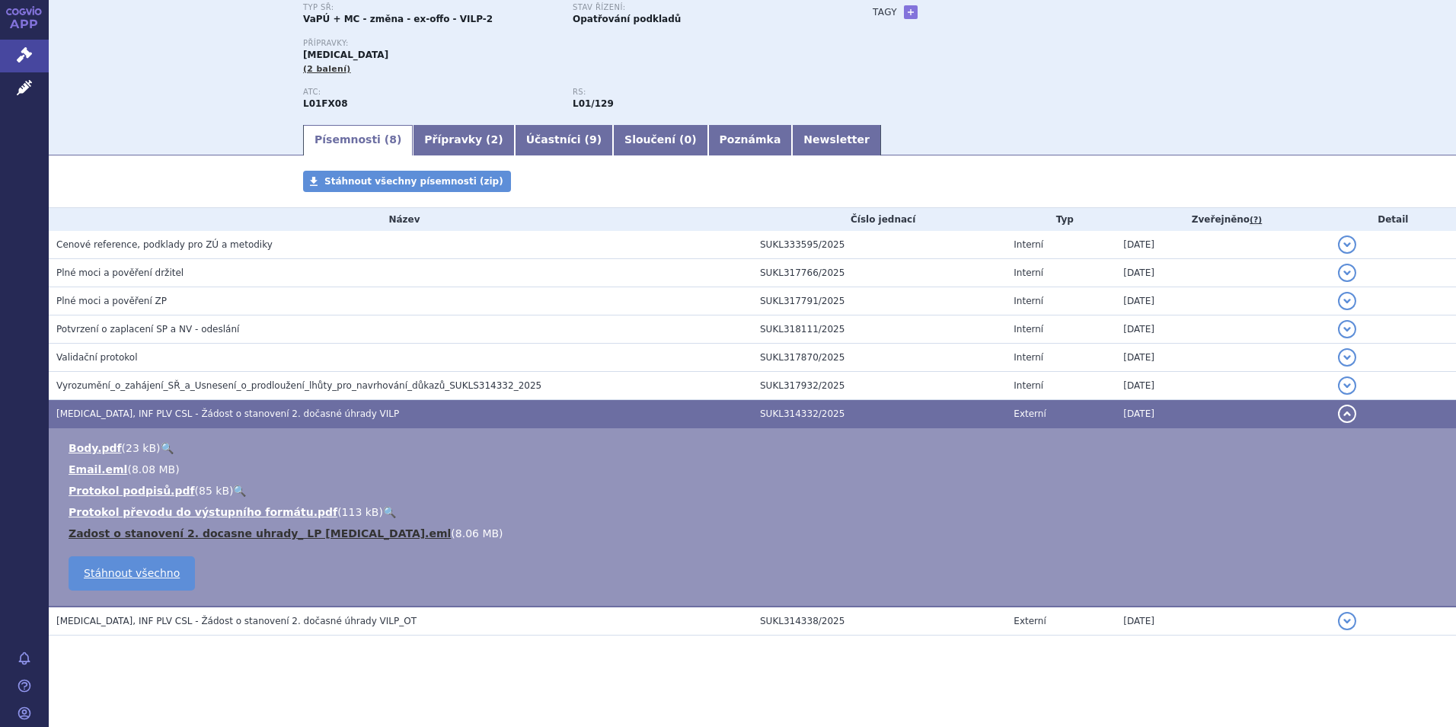
click at [321, 539] on link "Zadost o stanovení 2. docasne uhrady_ LP Empliciti.eml" at bounding box center [260, 533] width 382 height 12
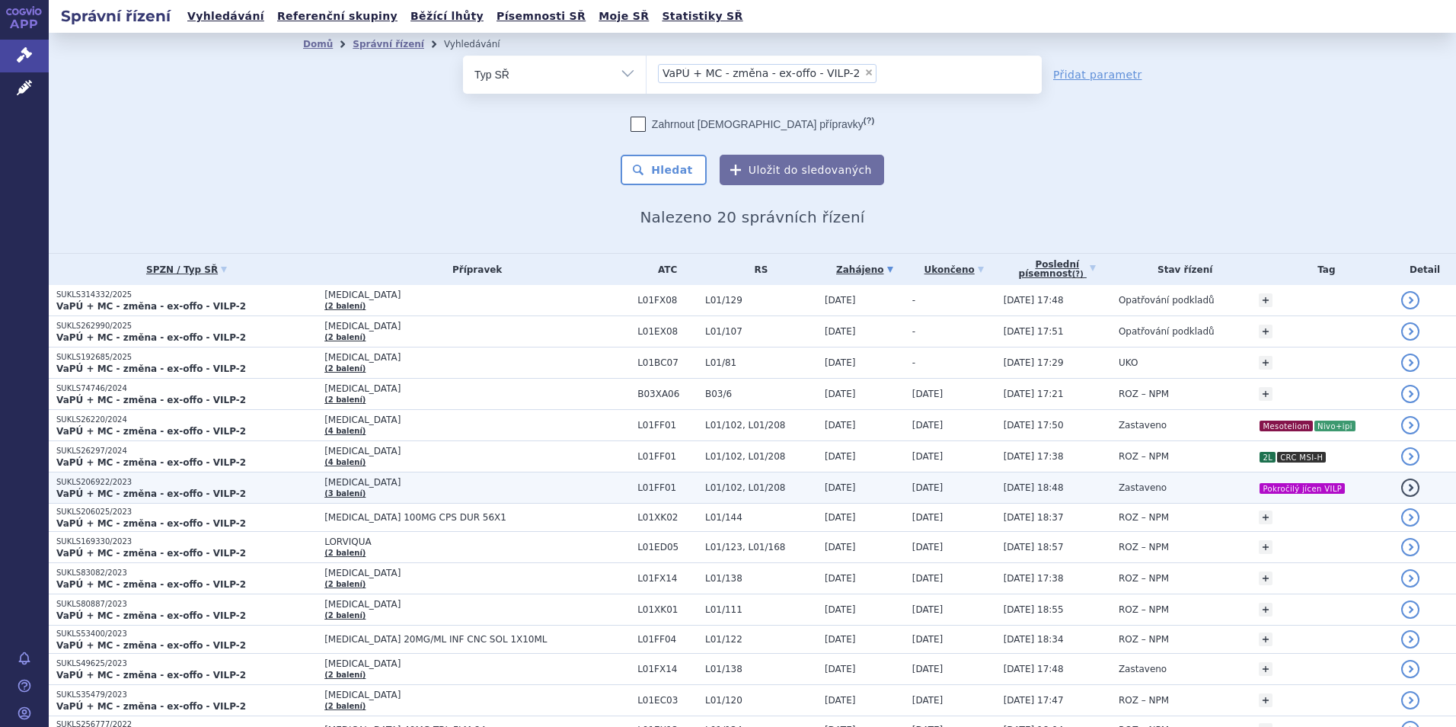
click at [505, 485] on span "[MEDICAL_DATA]" at bounding box center [476, 482] width 305 height 11
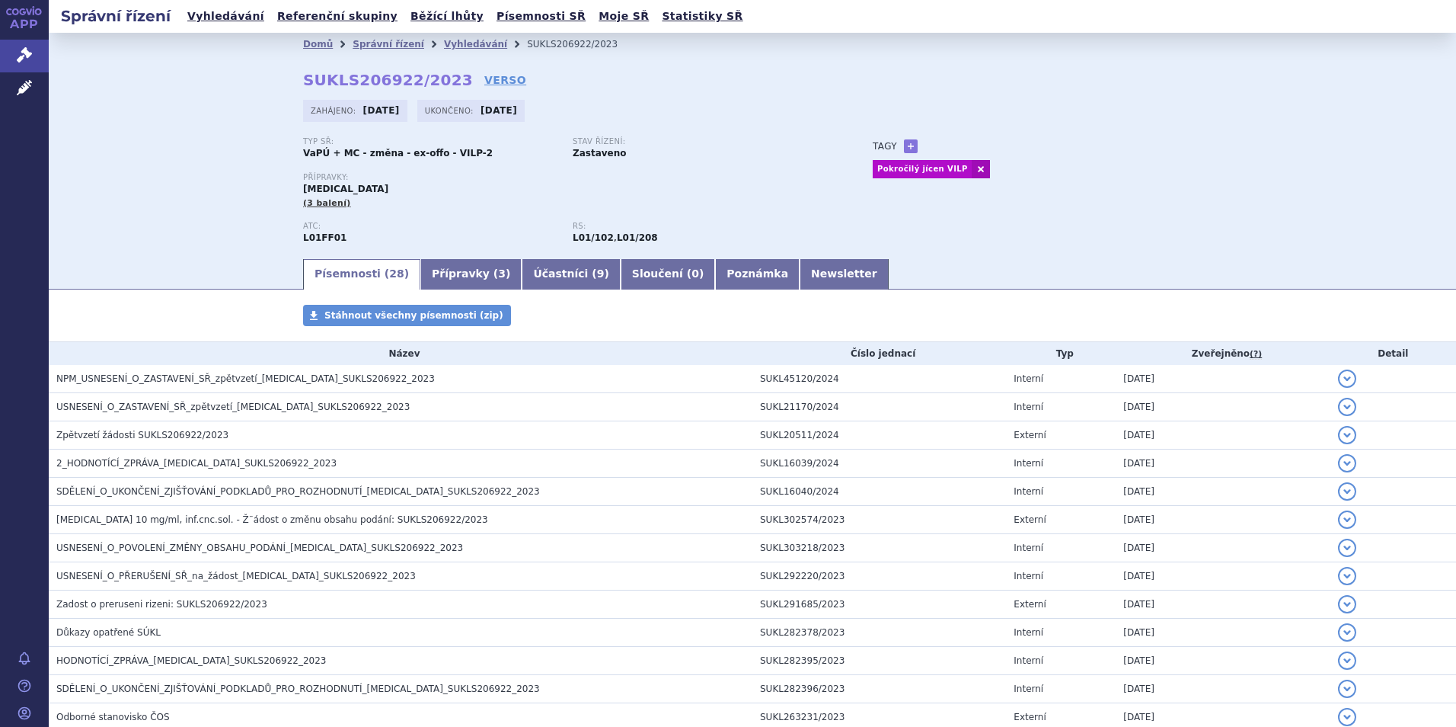
click at [332, 380] on span "NPM_USNESENÍ_O_ZASTAVENÍ_SŘ_zpětvzetí_[MEDICAL_DATA]_SUKLS206922_2023" at bounding box center [245, 378] width 379 height 11
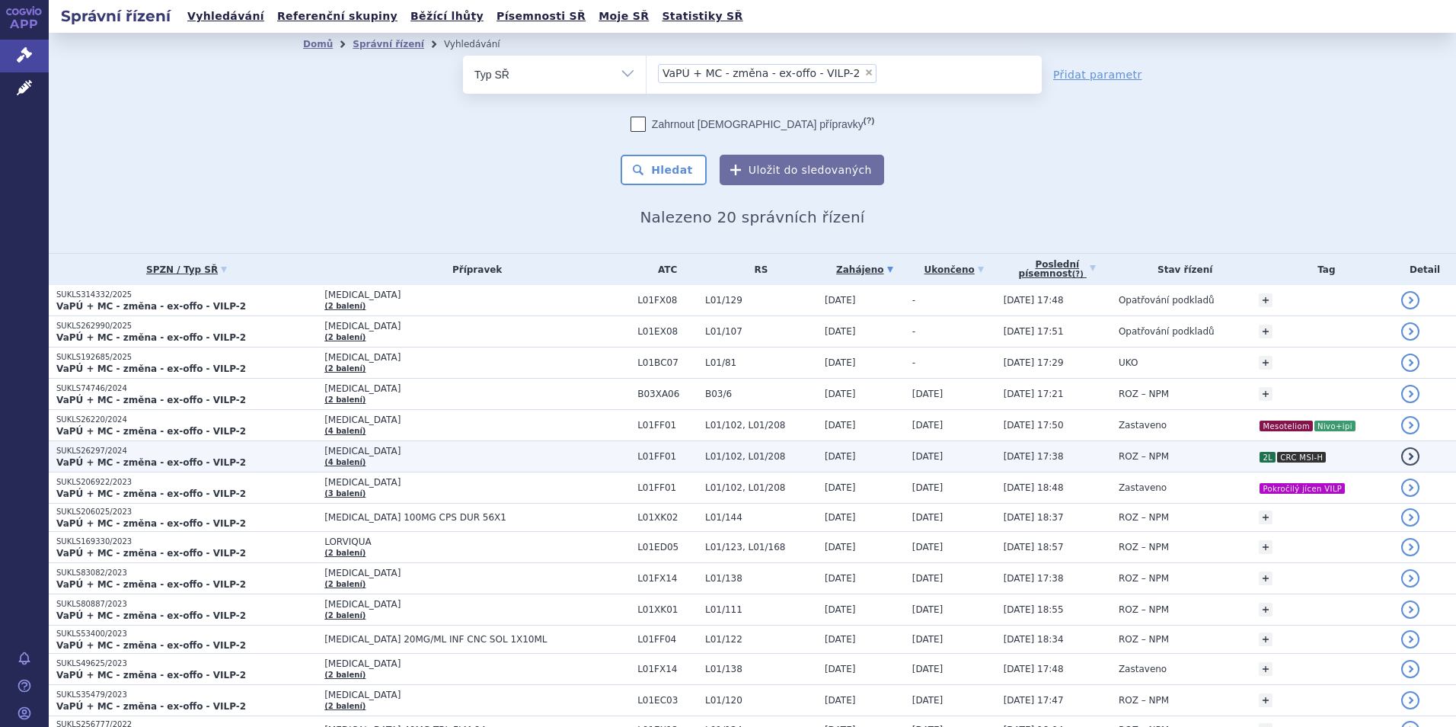
click at [542, 459] on td "OPDIVO (4 balení)" at bounding box center [473, 456] width 313 height 31
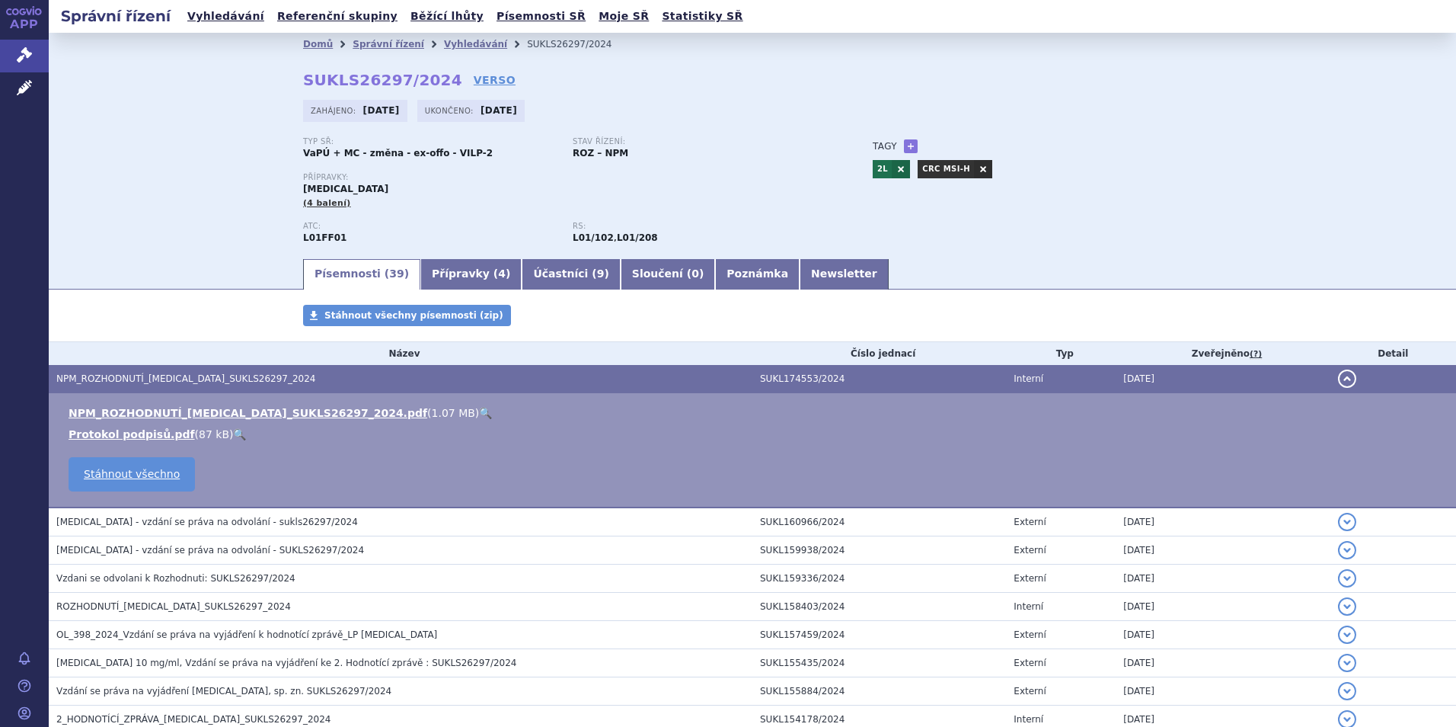
click at [479, 411] on link "🔍" at bounding box center [485, 413] width 13 height 12
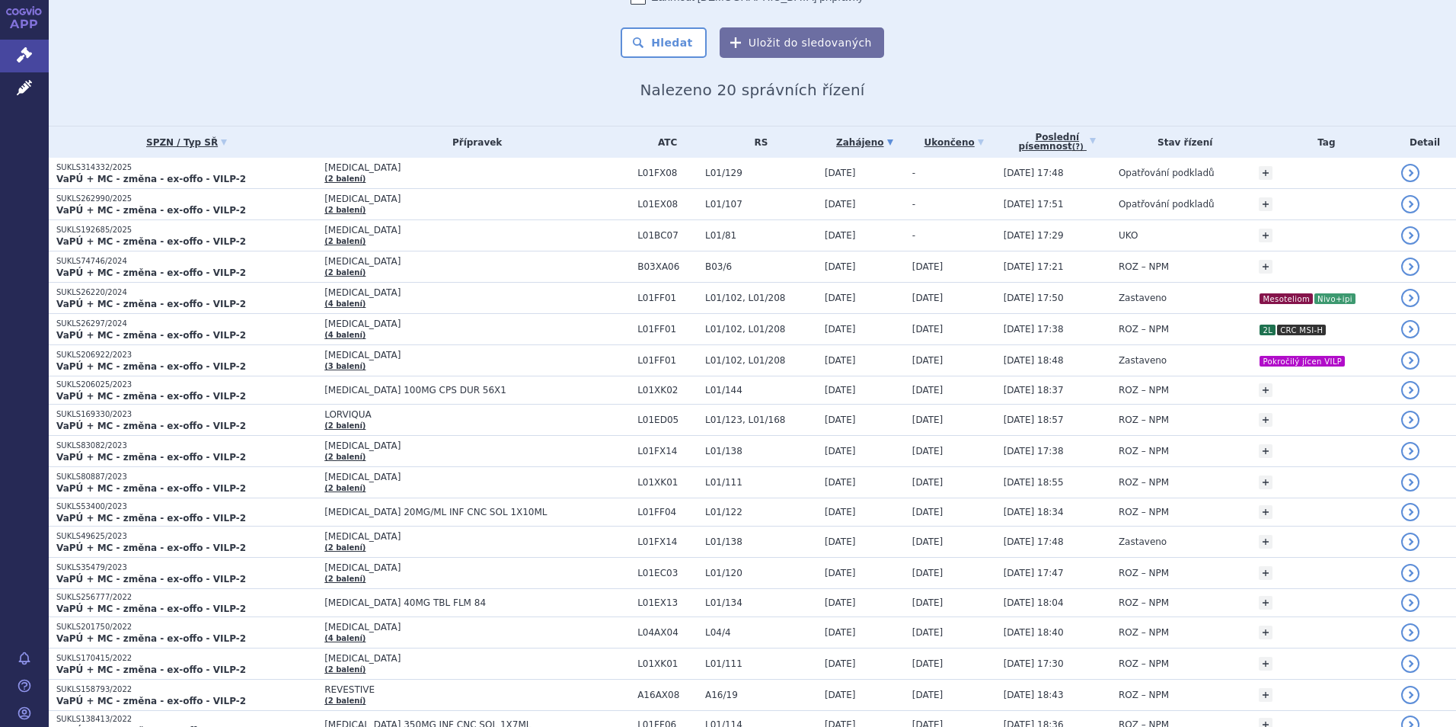
scroll to position [131, 0]
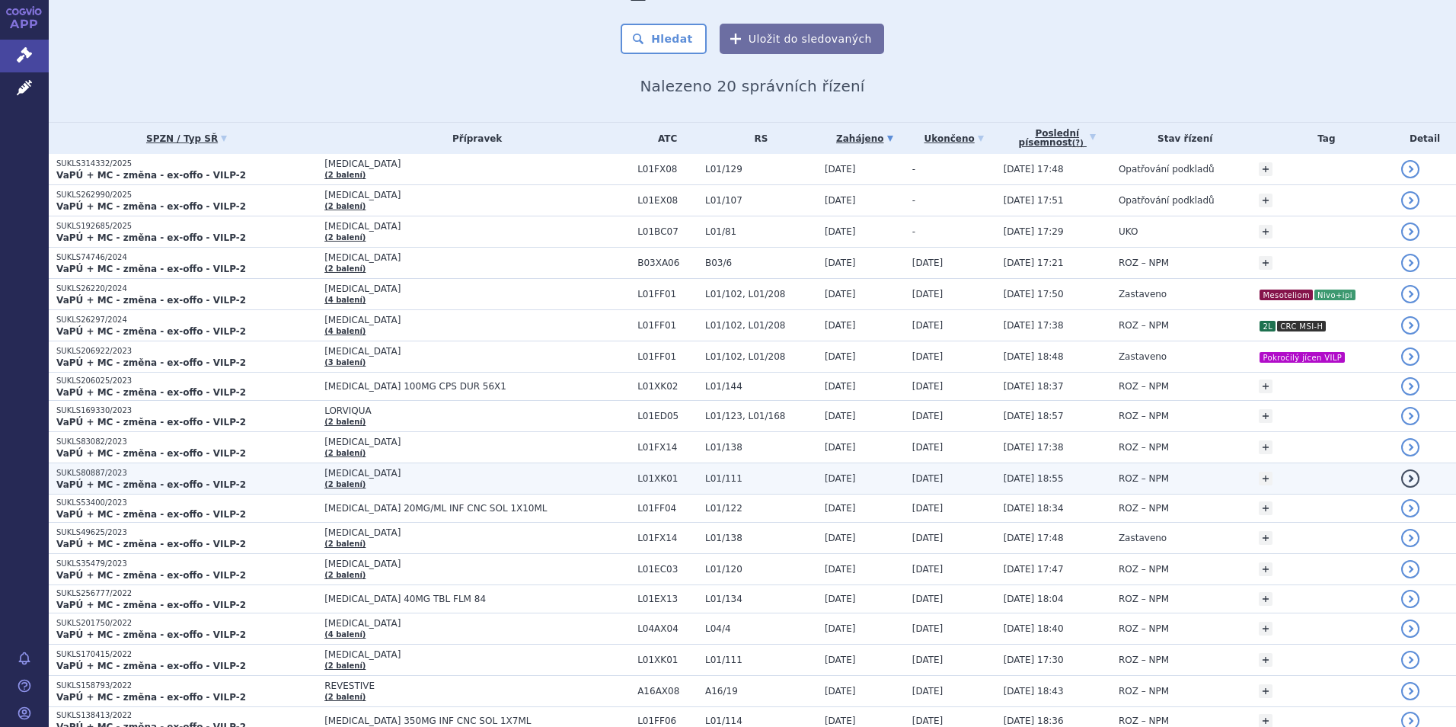
click at [459, 476] on span "[MEDICAL_DATA]" at bounding box center [476, 473] width 305 height 11
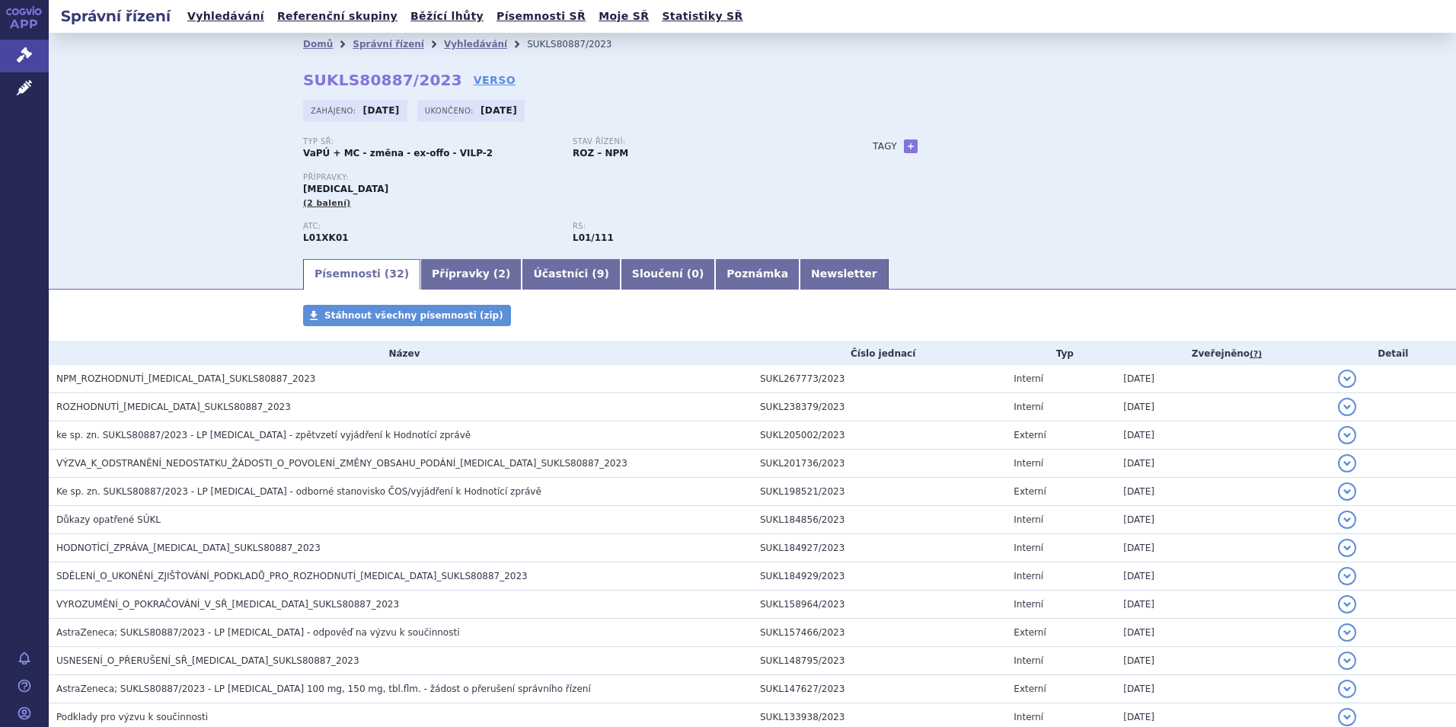
click at [392, 376] on h3 "NPM_ROZHODNUTÍ_LYNPARZA_SUKLS80887_2023" at bounding box center [404, 378] width 696 height 15
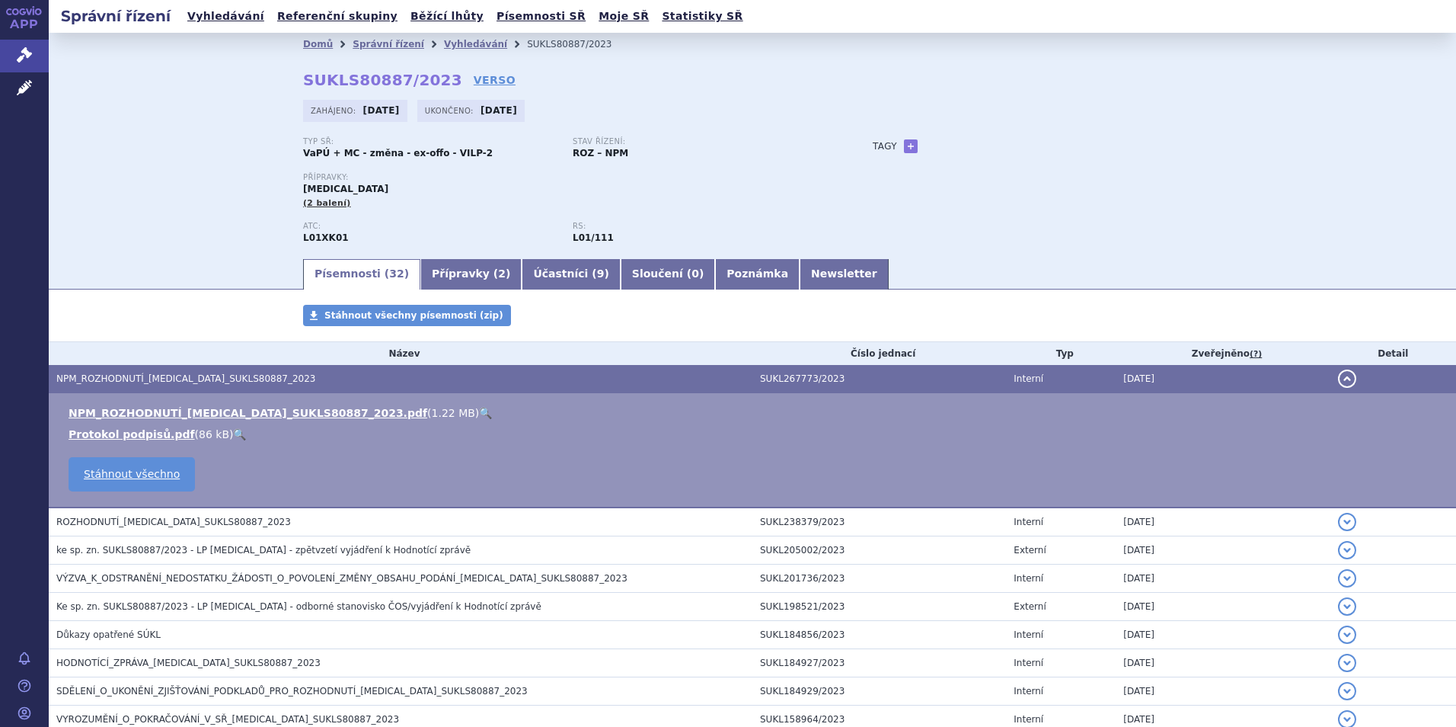
click at [479, 412] on link "🔍" at bounding box center [485, 413] width 13 height 12
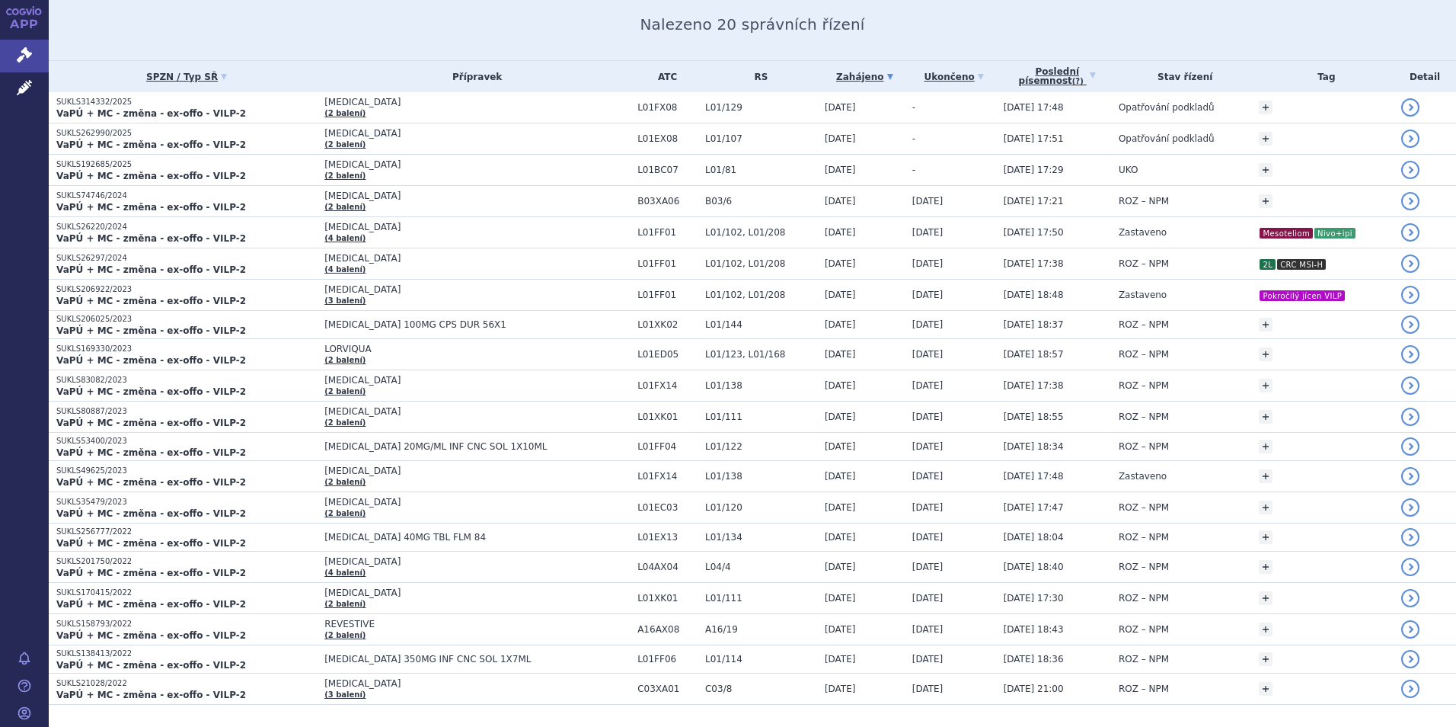
scroll to position [191, 0]
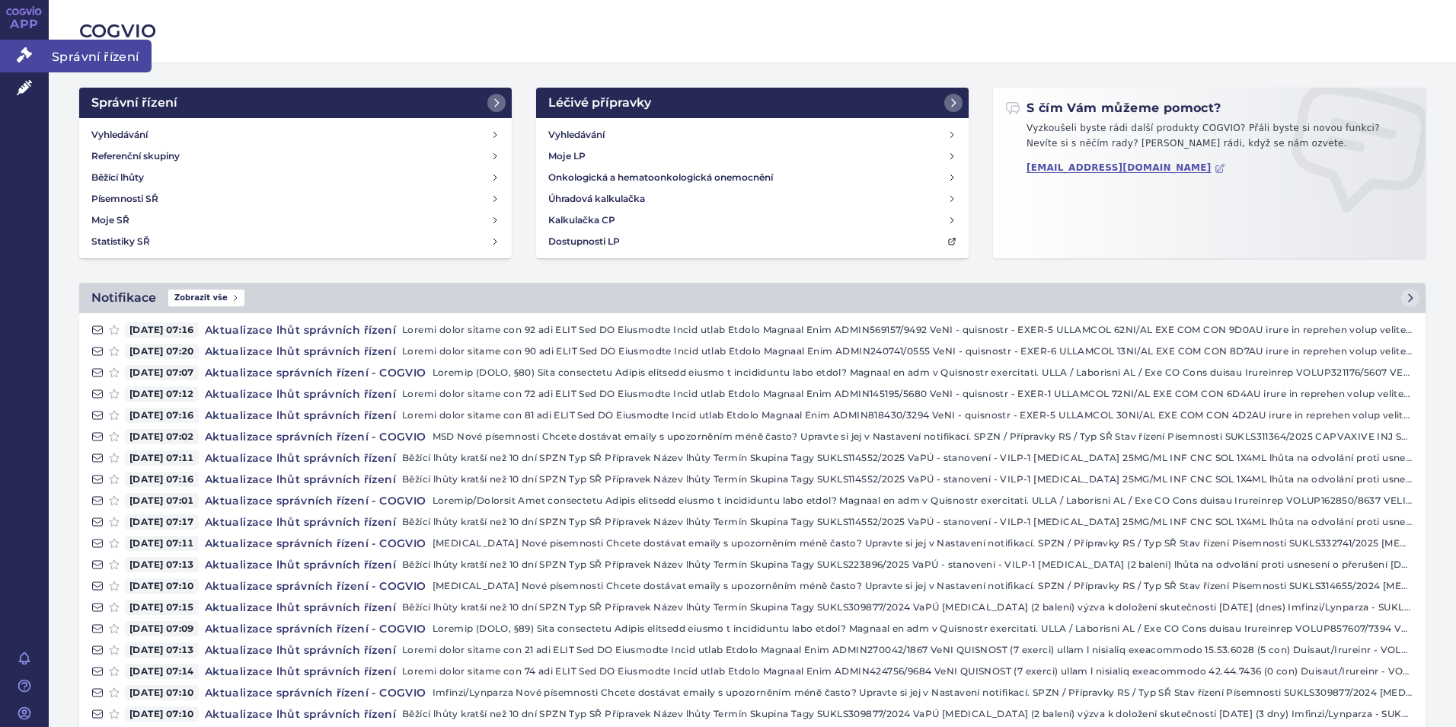
click at [41, 56] on link "Správní řízení" at bounding box center [24, 56] width 49 height 32
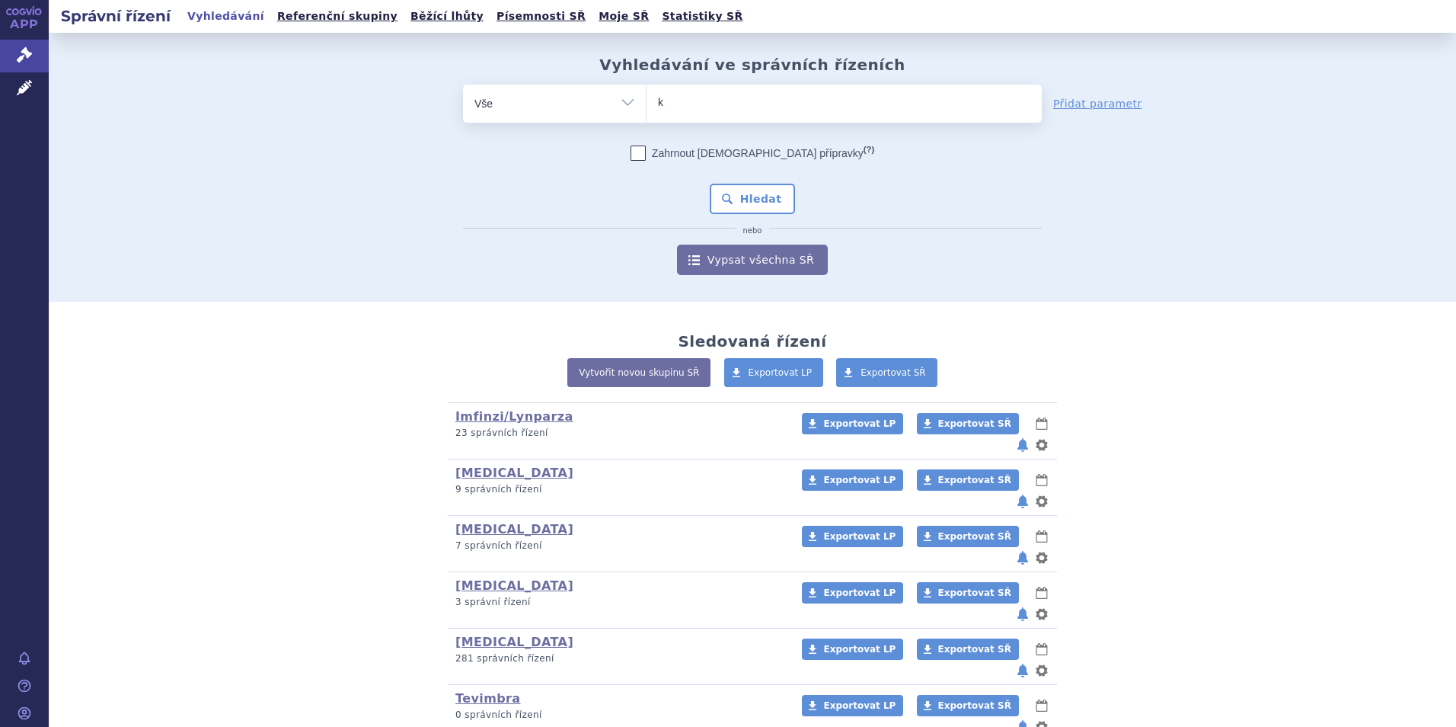
type input "ke"
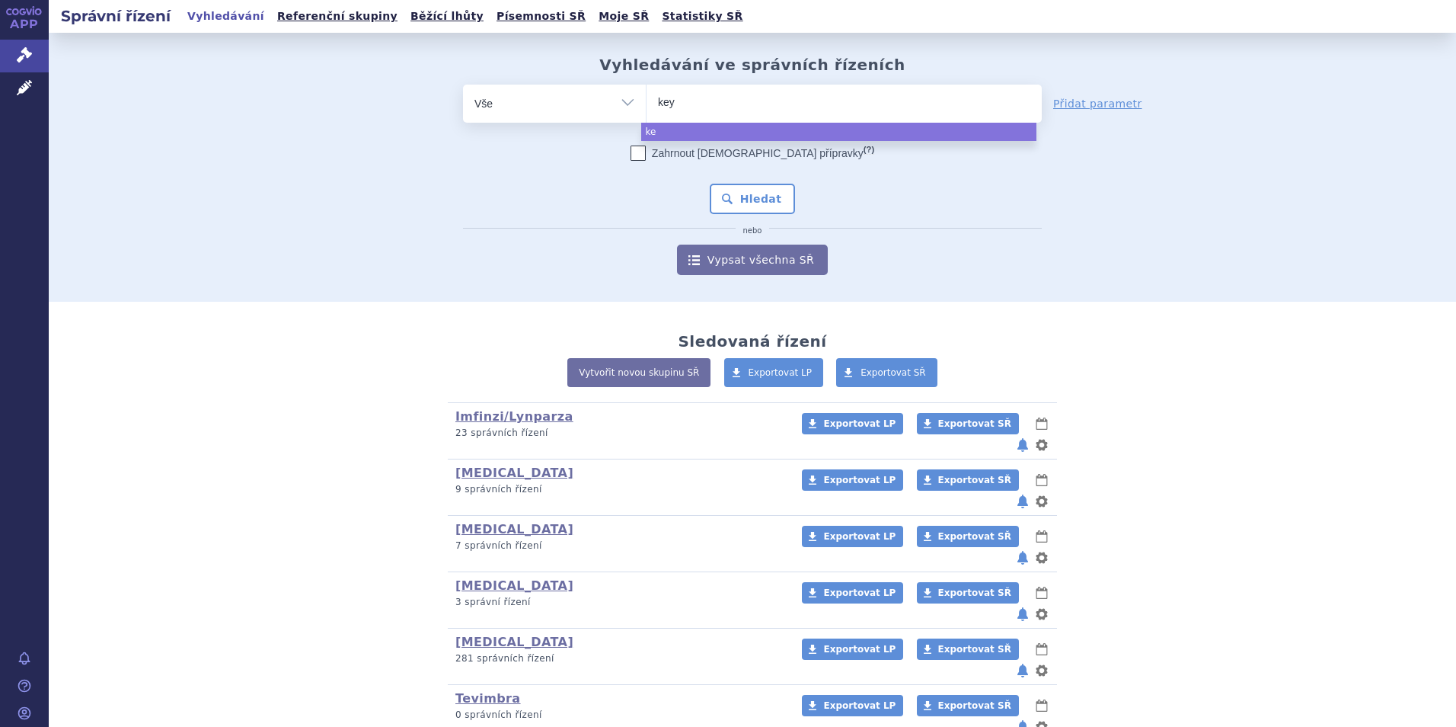
type input "keyt"
type input "keytru"
type input "[MEDICAL_DATA]"
select select "[MEDICAL_DATA]"
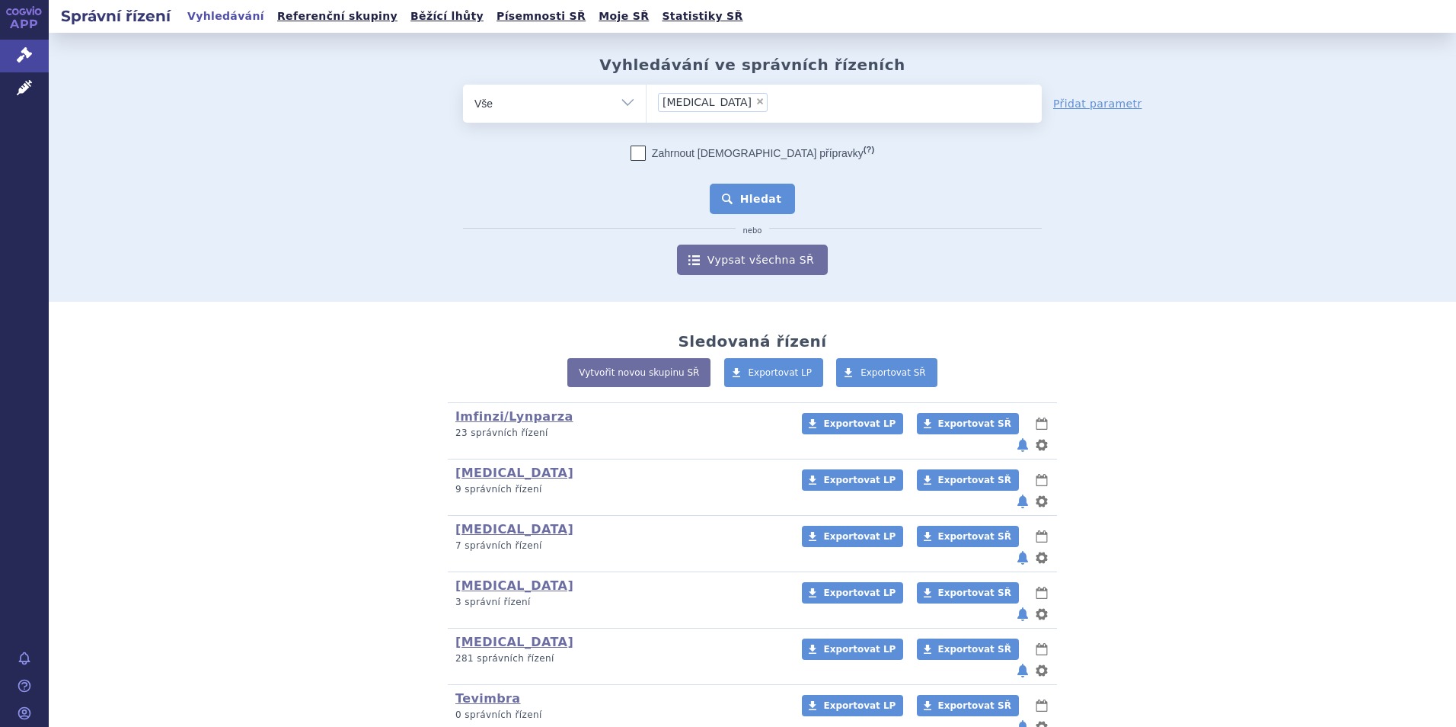
click at [718, 204] on button "Hledat" at bounding box center [753, 199] width 86 height 30
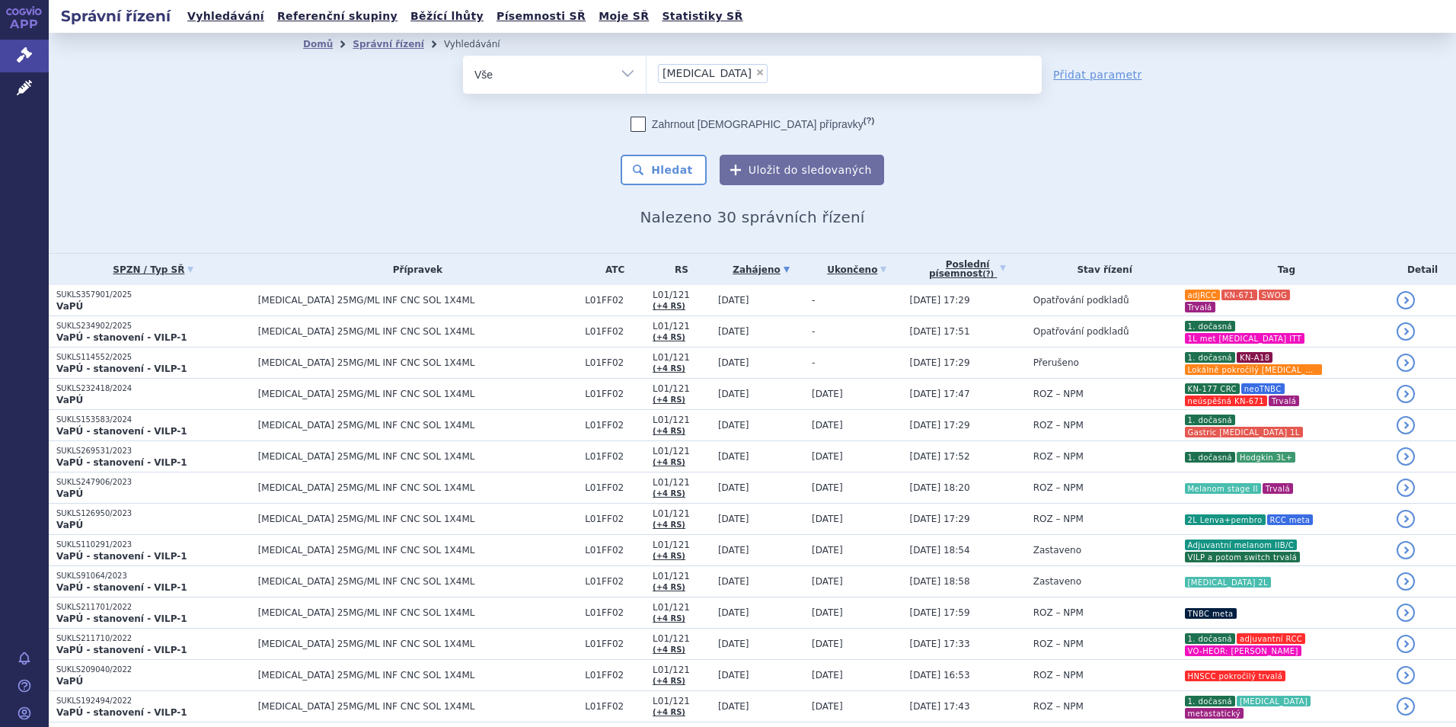
scroll to position [432, 0]
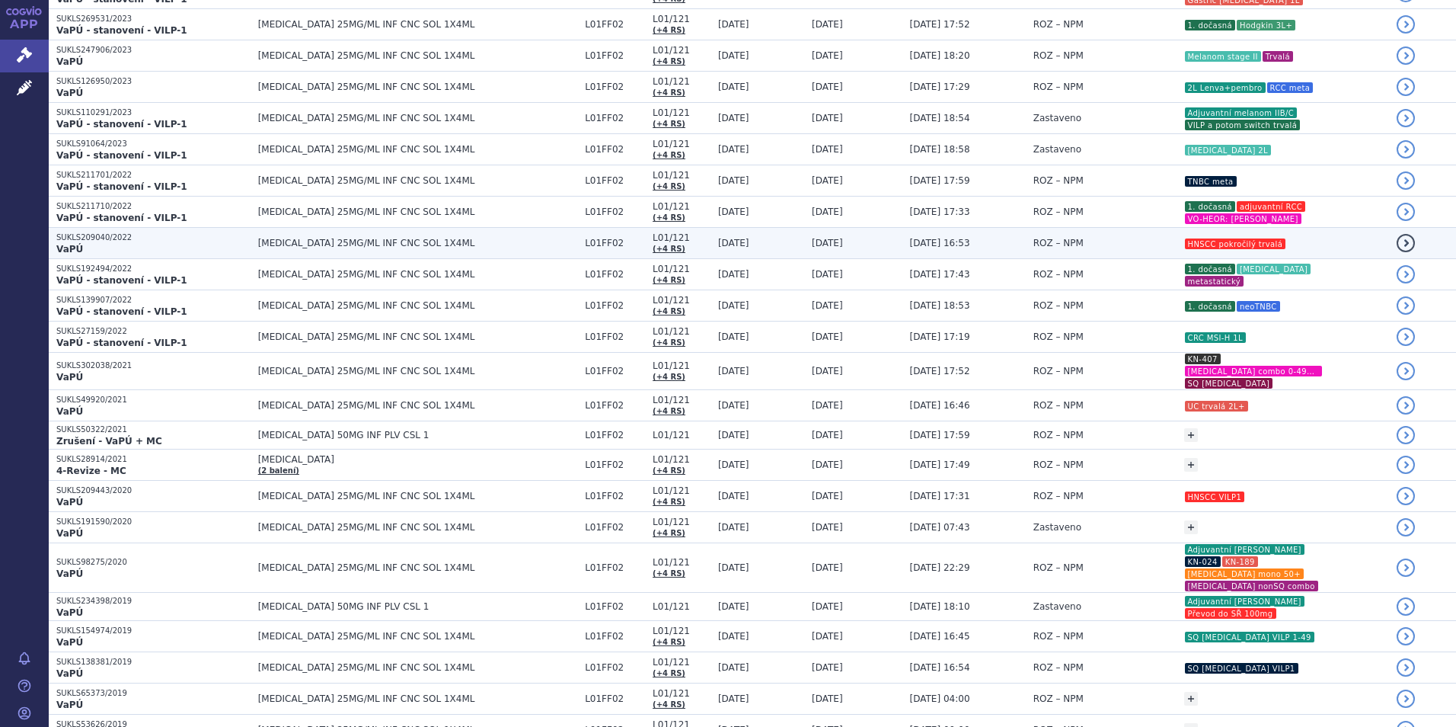
click at [863, 243] on td "[DATE]" at bounding box center [853, 243] width 98 height 31
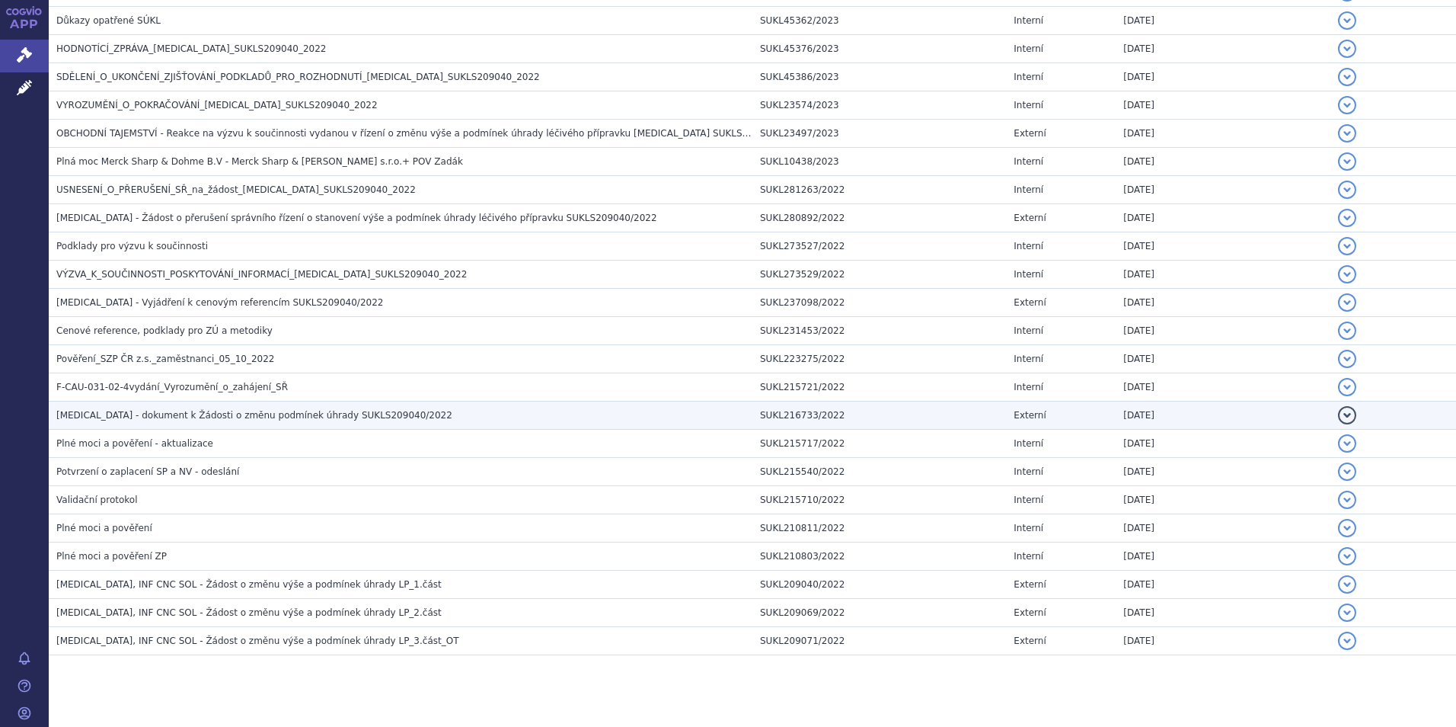
scroll to position [787, 0]
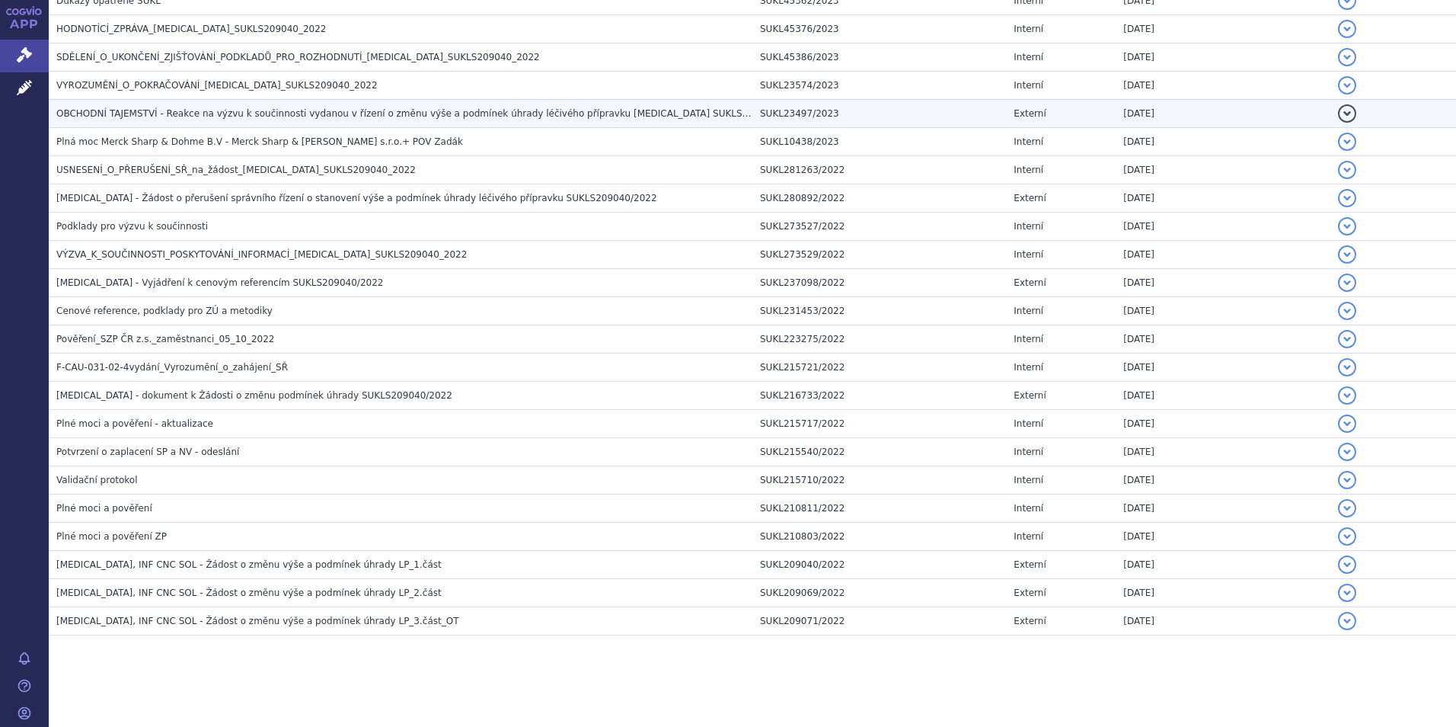
click at [305, 114] on span "OBCHODNÍ TAJEMSTVÍ - Reakce na výzvu k součinnosti vydanou v řízení o změnu výš…" at bounding box center [429, 113] width 747 height 11
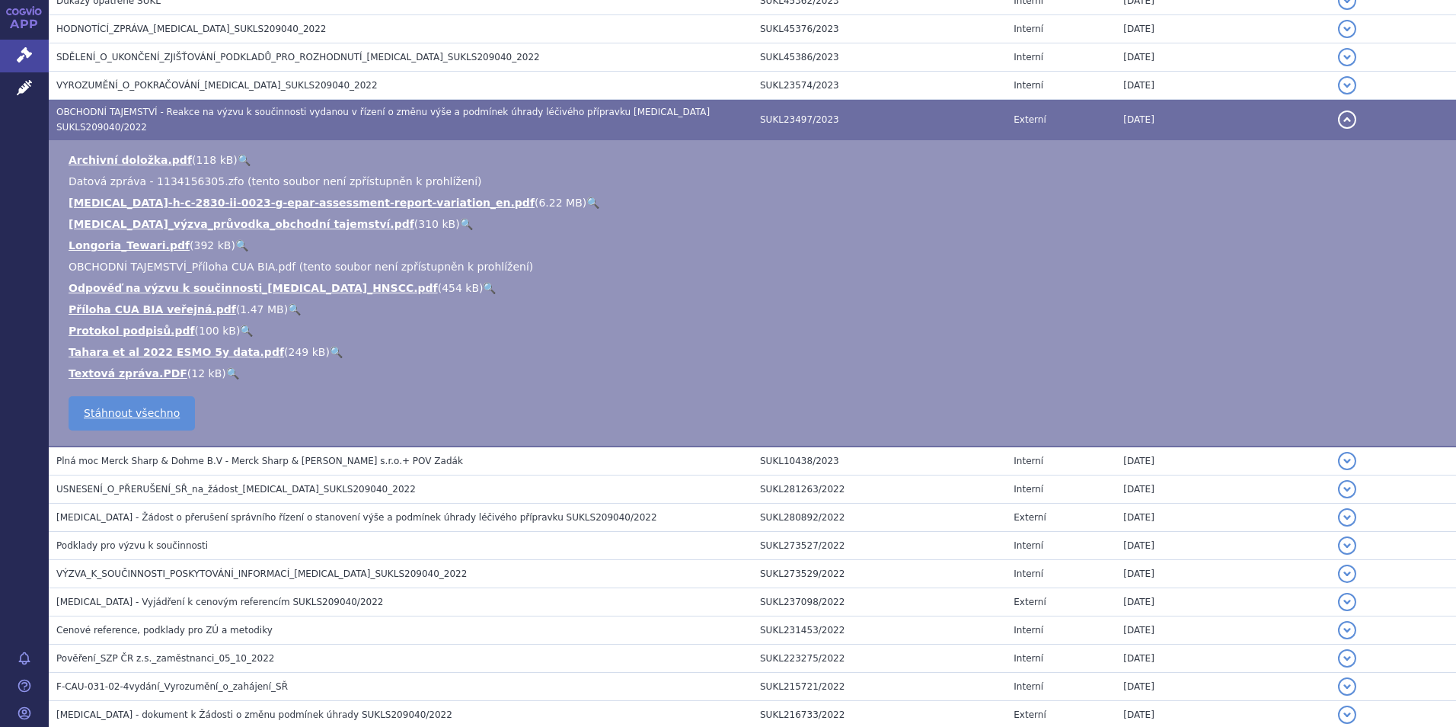
click at [483, 282] on link "🔍" at bounding box center [489, 288] width 13 height 12
click at [288, 303] on link "🔍" at bounding box center [294, 309] width 13 height 12
